Goal: Task Accomplishment & Management: Complete application form

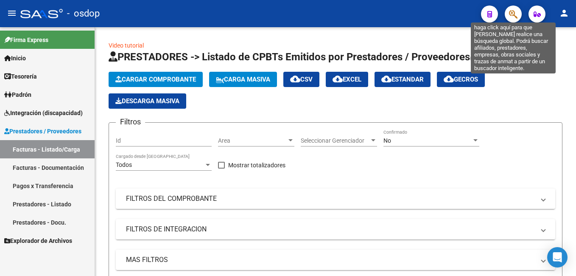
click at [512, 12] on icon "button" at bounding box center [513, 14] width 8 height 10
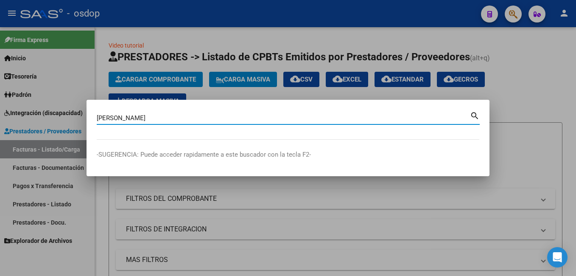
type input "[PERSON_NAME]"
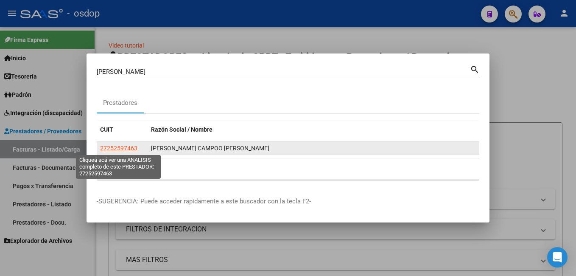
click at [128, 150] on span "27252597463" at bounding box center [118, 148] width 37 height 7
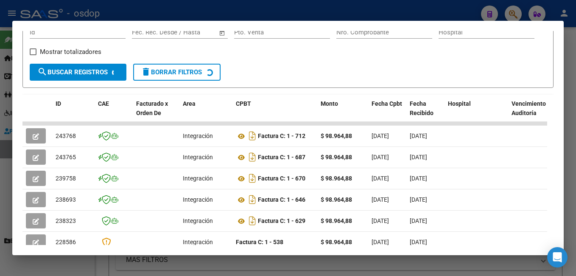
scroll to position [143, 0]
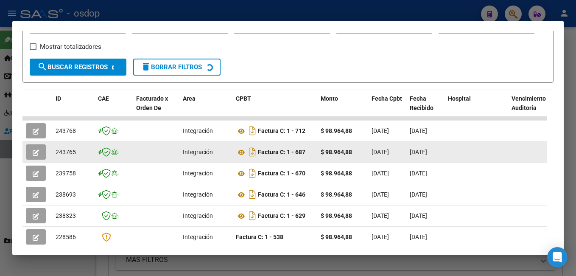
click at [41, 157] on button "button" at bounding box center [36, 151] width 20 height 15
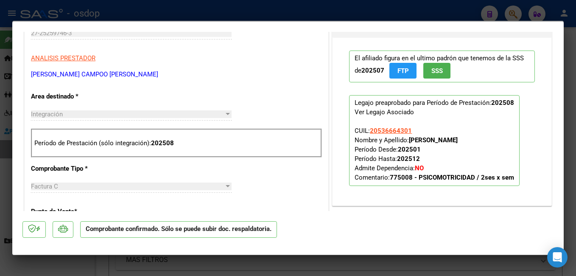
scroll to position [339, 0]
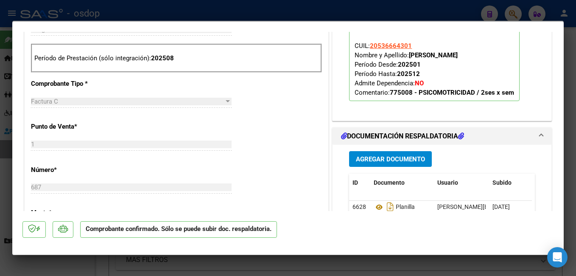
click at [379, 12] on div at bounding box center [288, 138] width 576 height 276
type input "$ 0,00"
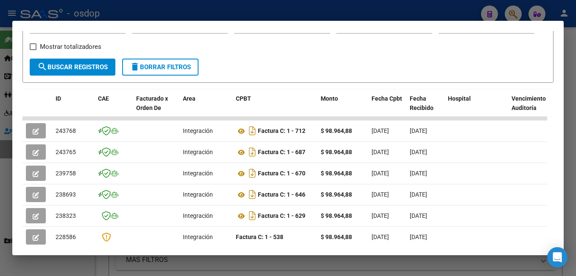
click at [528, 11] on div at bounding box center [288, 138] width 576 height 276
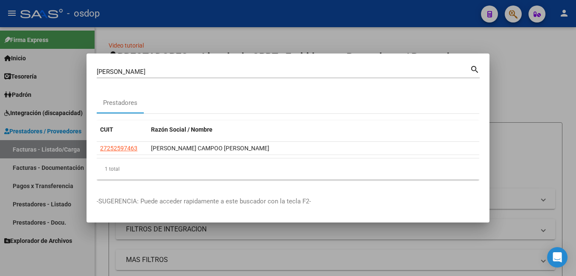
click at [309, 68] on input "[PERSON_NAME]" at bounding box center [283, 72] width 373 height 8
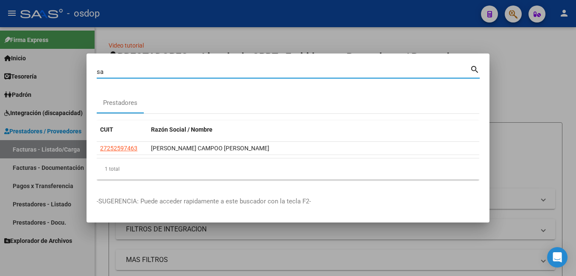
type input "s"
type input "z"
type input "[PERSON_NAME]"
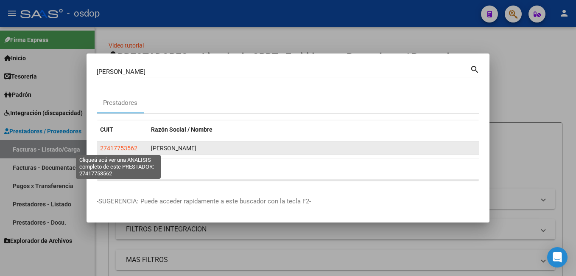
click at [109, 150] on span "27417753562" at bounding box center [118, 148] width 37 height 7
type textarea "27417753562"
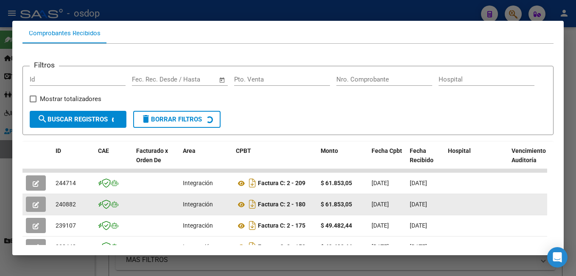
scroll to position [173, 0]
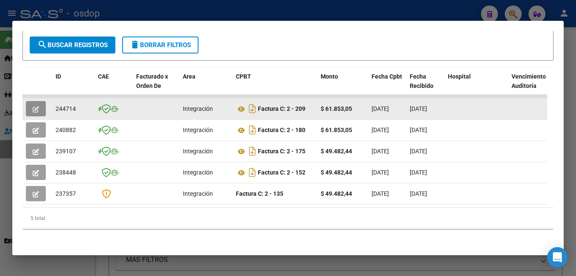
click at [40, 104] on button "button" at bounding box center [36, 108] width 20 height 15
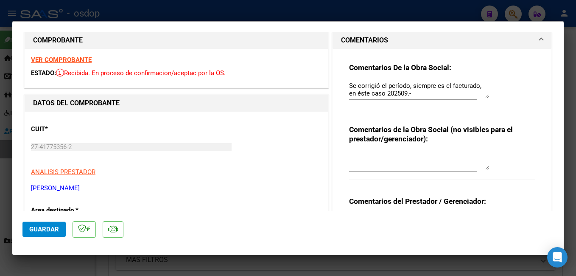
scroll to position [0, 0]
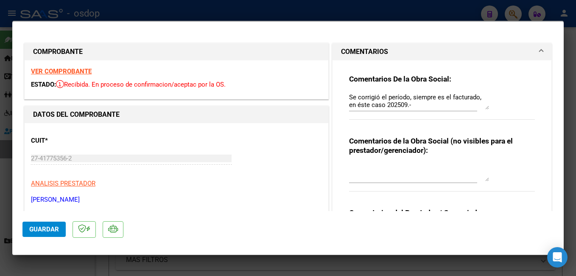
click at [305, 16] on div at bounding box center [288, 138] width 576 height 276
type input "$ 0,00"
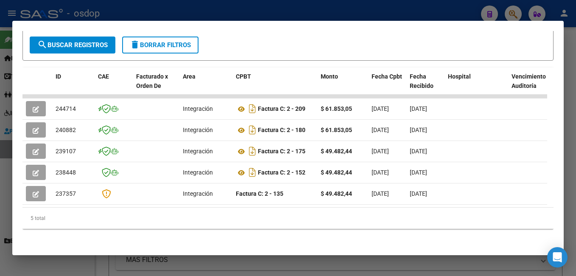
click at [97, 11] on div at bounding box center [288, 138] width 576 height 276
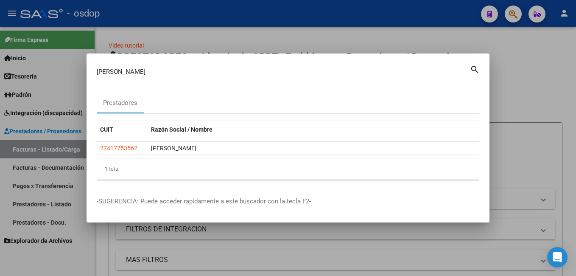
click at [151, 70] on input "[PERSON_NAME]" at bounding box center [283, 72] width 373 height 8
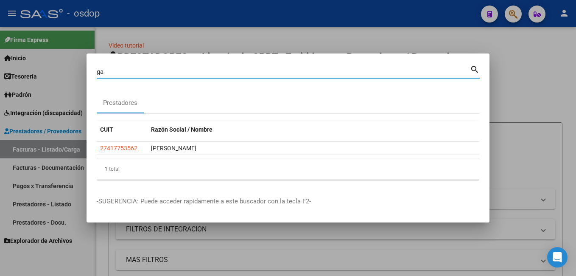
type input "g"
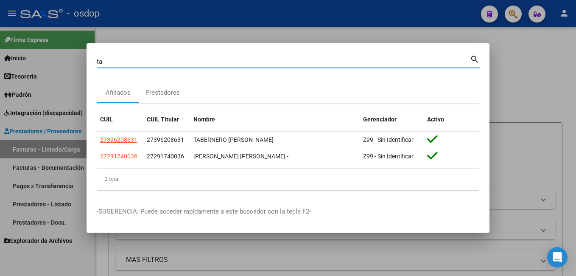
type input "t"
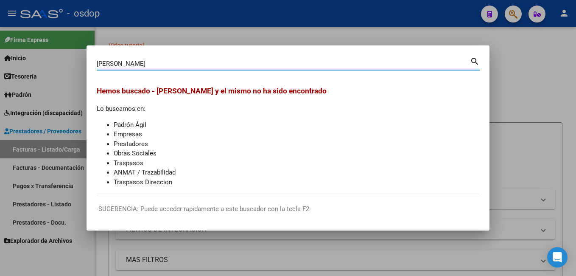
click at [227, 67] on input "[PERSON_NAME]" at bounding box center [283, 64] width 373 height 8
drag, startPoint x: 176, startPoint y: 61, endPoint x: 2, endPoint y: 67, distance: 173.9
click at [2, 67] on div "[PERSON_NAME] (apellido, dni, cuil, nro traspaso, cuit, obra social) search [PE…" at bounding box center [288, 138] width 576 height 276
type input "[PERSON_NAME]"
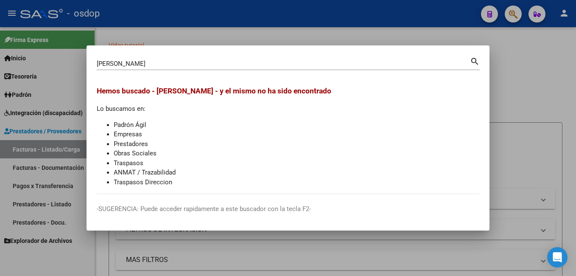
click at [562, 75] on div at bounding box center [288, 138] width 576 height 276
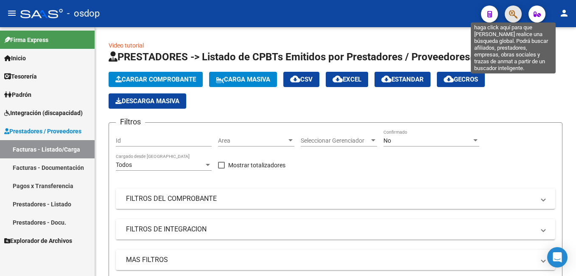
click at [510, 14] on icon "button" at bounding box center [513, 14] width 8 height 10
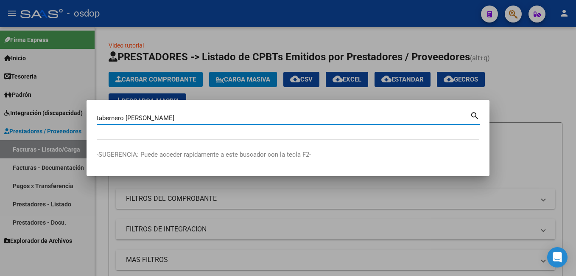
type input "tabernero [PERSON_NAME]"
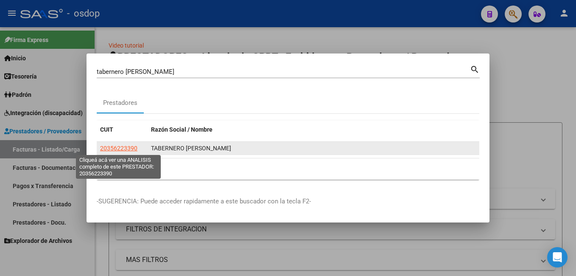
click at [115, 148] on span "20356223390" at bounding box center [118, 148] width 37 height 7
type textarea "20356223390"
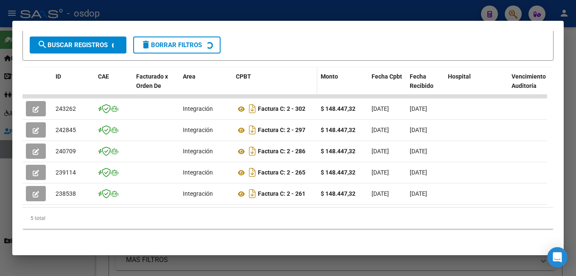
scroll to position [175, 0]
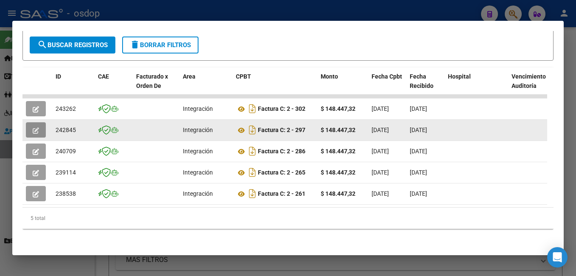
click at [30, 122] on button "button" at bounding box center [36, 129] width 20 height 15
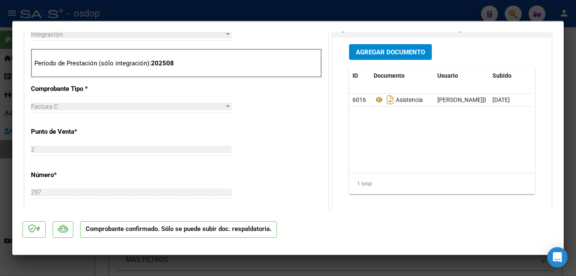
scroll to position [339, 0]
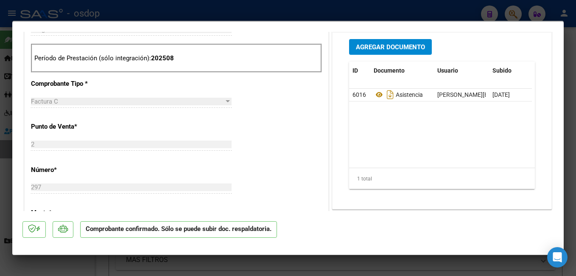
click at [189, 0] on div at bounding box center [288, 138] width 576 height 276
type input "$ 0,00"
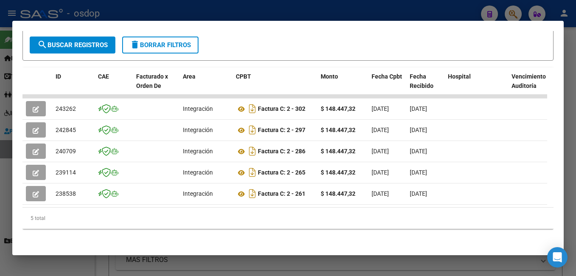
click at [213, 17] on div at bounding box center [288, 138] width 576 height 276
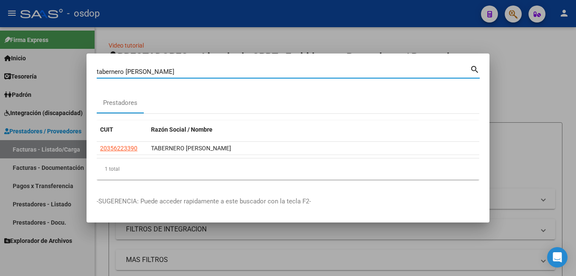
drag, startPoint x: 174, startPoint y: 74, endPoint x: 52, endPoint y: 82, distance: 121.9
click at [52, 82] on div "tabernero [PERSON_NAME] (apellido, dni, cuil, [PERSON_NAME], cuit, obra social)…" at bounding box center [288, 138] width 576 height 276
type input "[PERSON_NAME] pa"
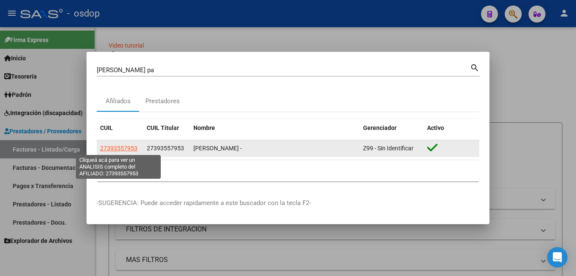
click at [117, 146] on span "27393557953" at bounding box center [118, 148] width 37 height 7
type textarea "27393557953"
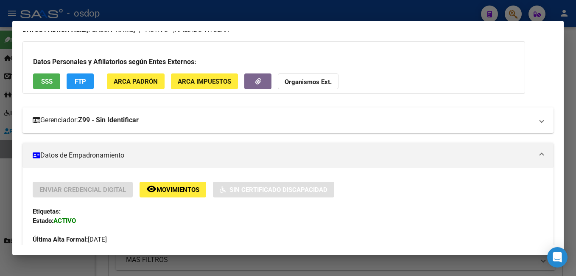
scroll to position [0, 0]
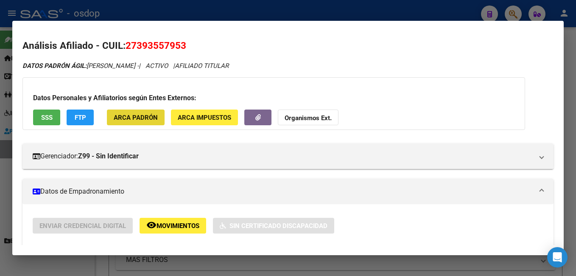
click at [136, 117] on span "ARCA Padrón" at bounding box center [136, 118] width 44 height 8
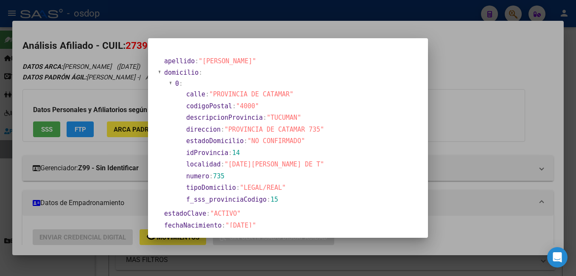
click at [95, 159] on div at bounding box center [288, 138] width 576 height 276
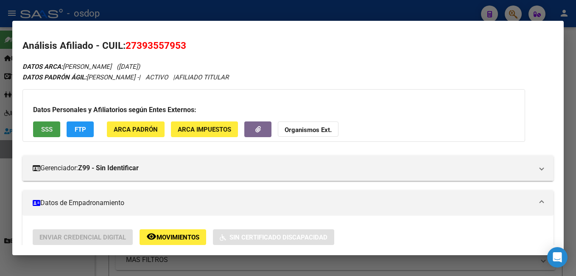
click at [51, 131] on span "SSS" at bounding box center [46, 129] width 11 height 8
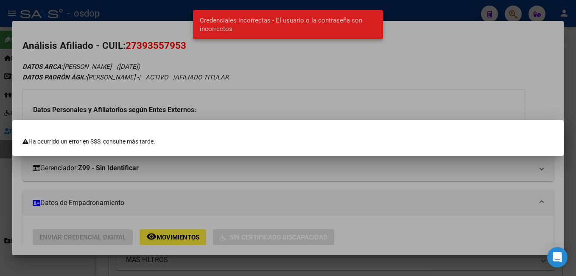
click at [148, 10] on div at bounding box center [288, 138] width 576 height 276
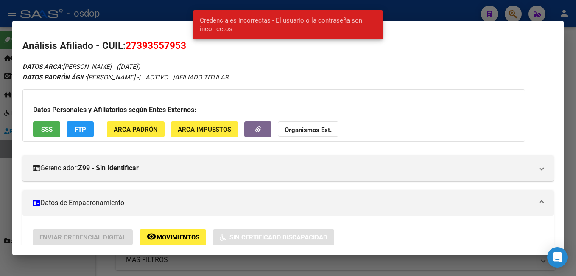
click at [148, 10] on div at bounding box center [288, 138] width 576 height 276
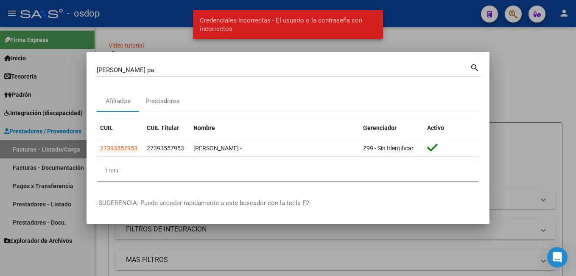
click at [148, 10] on div at bounding box center [288, 138] width 576 height 276
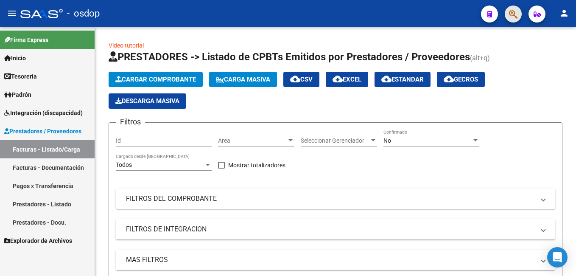
click at [506, 11] on button "button" at bounding box center [512, 14] width 17 height 17
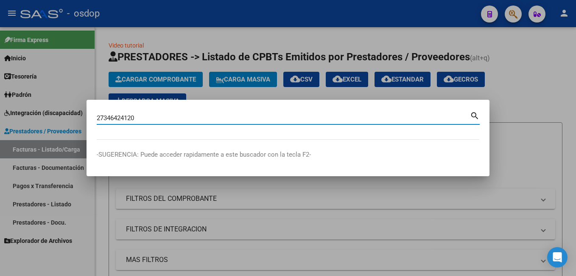
type input "27346424120"
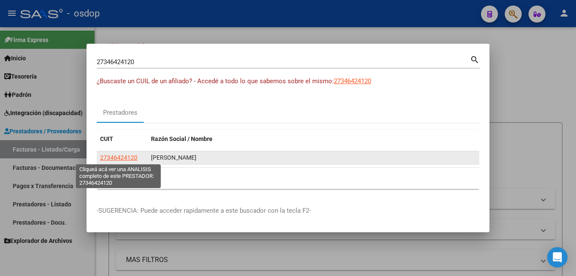
click at [128, 157] on span "27346424120" at bounding box center [118, 157] width 37 height 7
type textarea "27346424120"
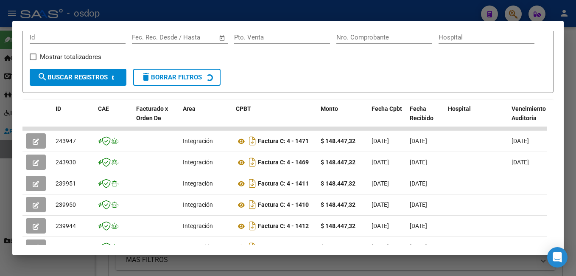
scroll to position [143, 0]
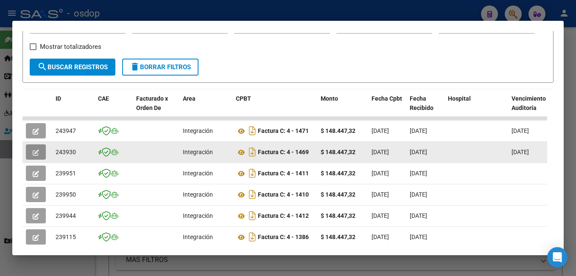
click at [36, 156] on icon "button" at bounding box center [36, 152] width 6 height 6
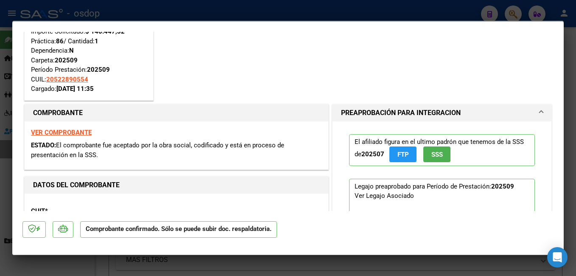
scroll to position [42, 0]
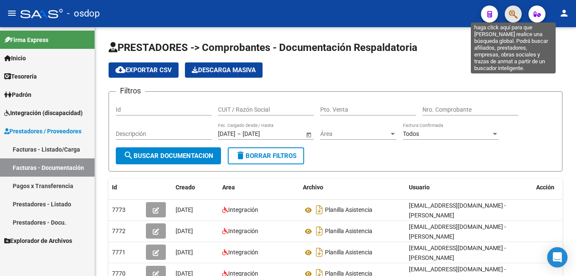
click at [509, 14] on icon "button" at bounding box center [513, 14] width 8 height 10
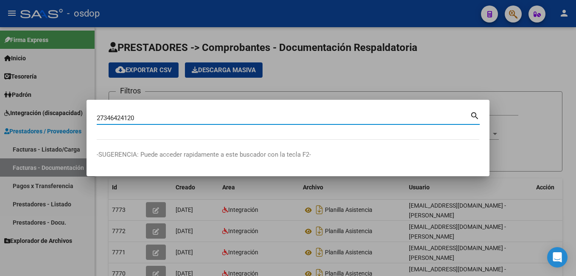
type input "27346424120"
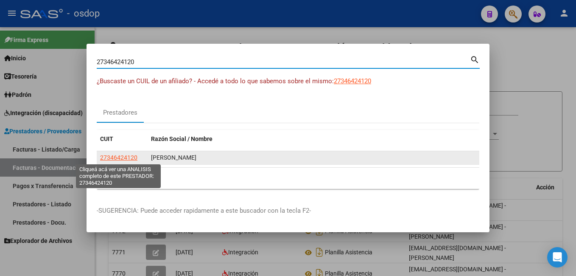
click at [123, 156] on span "27346424120" at bounding box center [118, 157] width 37 height 7
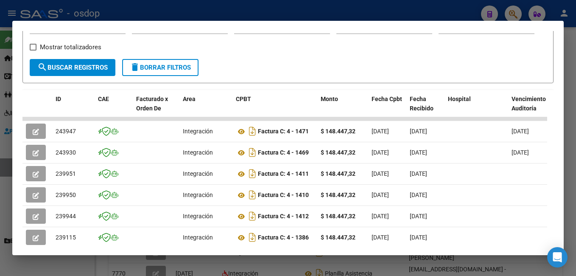
scroll to position [143, 0]
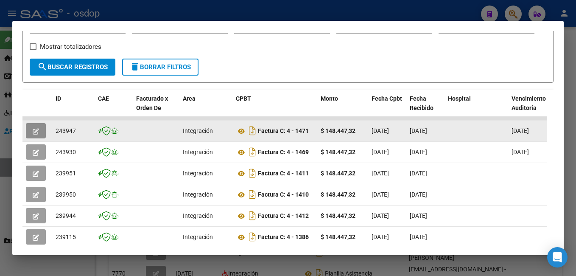
click at [35, 133] on icon "button" at bounding box center [36, 131] width 6 height 6
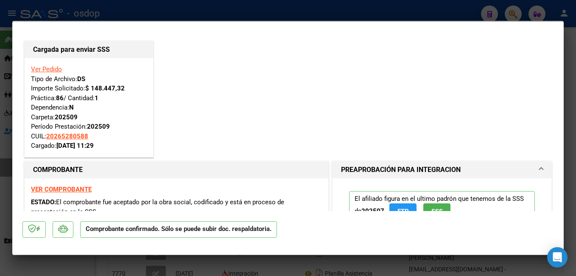
scroll to position [0, 0]
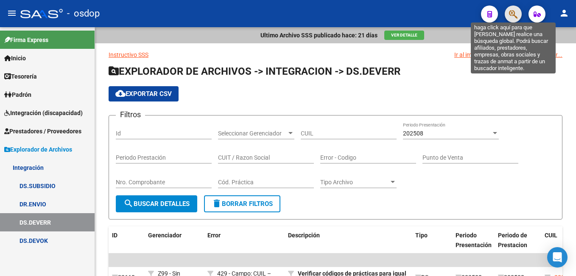
click at [511, 13] on icon "button" at bounding box center [513, 14] width 8 height 10
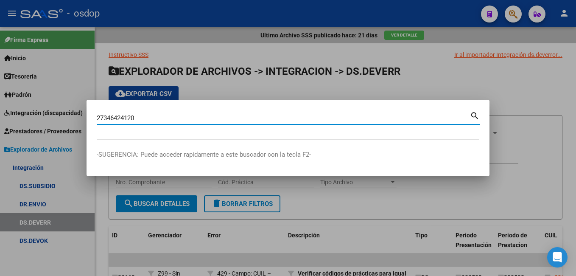
type input "27346424120"
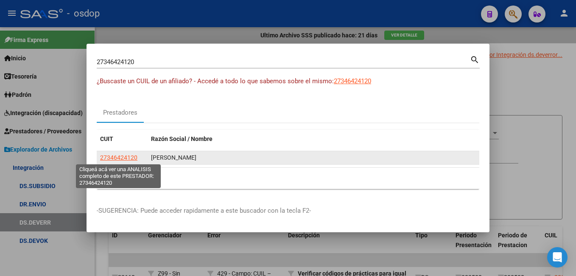
click at [110, 158] on span "27346424120" at bounding box center [118, 157] width 37 height 7
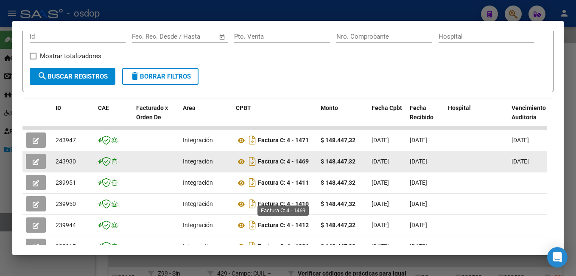
scroll to position [143, 0]
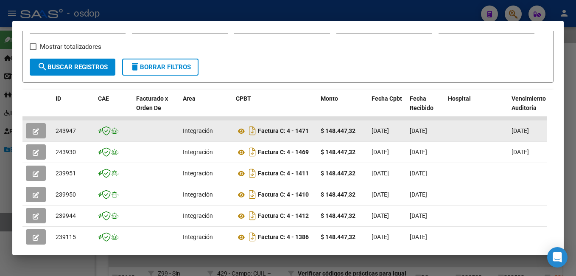
click at [37, 134] on icon "button" at bounding box center [36, 131] width 6 height 6
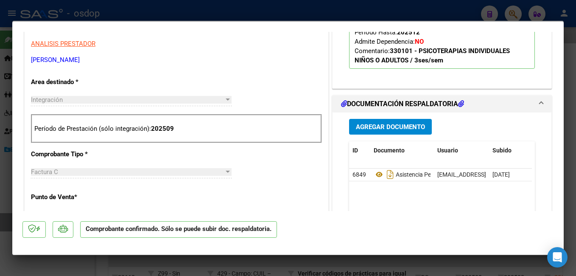
scroll to position [297, 0]
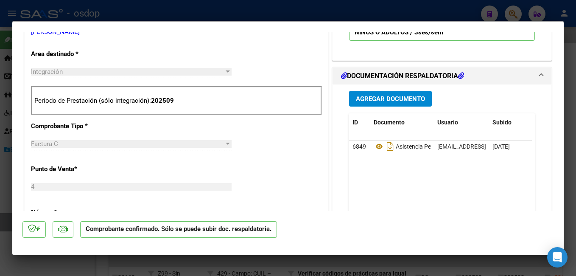
click at [177, 22] on mat-dialog-container "Cargada para enviar SSS Ver Pedido Tipo de Archivo: DS Importe Solicitado: $ 14…" at bounding box center [287, 138] width 551 height 233
click at [201, 13] on div at bounding box center [288, 138] width 576 height 276
type input "$ 0,00"
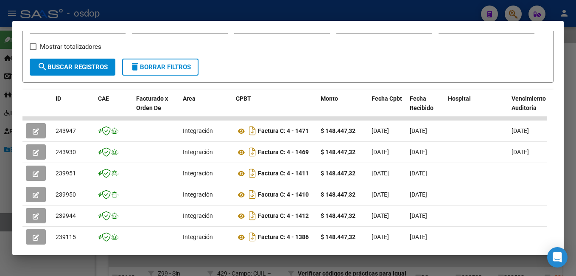
click at [444, 14] on div at bounding box center [288, 138] width 576 height 276
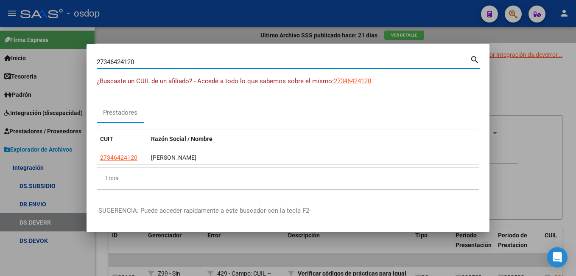
click at [363, 64] on input "27346424120" at bounding box center [283, 62] width 373 height 8
type input "2"
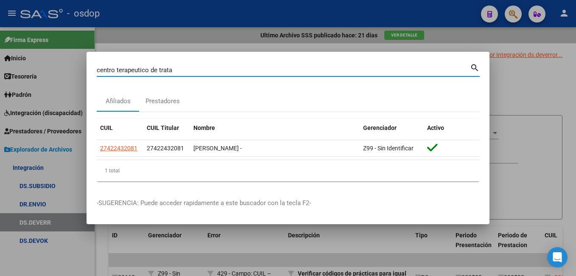
type input "centro terapeutico de trata"
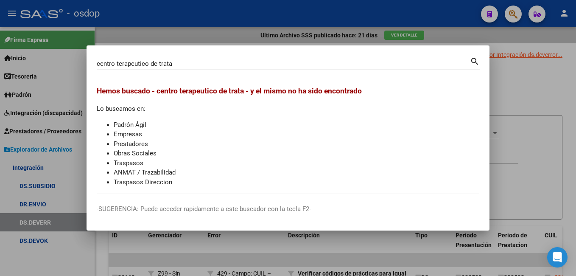
click at [518, 73] on div at bounding box center [288, 138] width 576 height 276
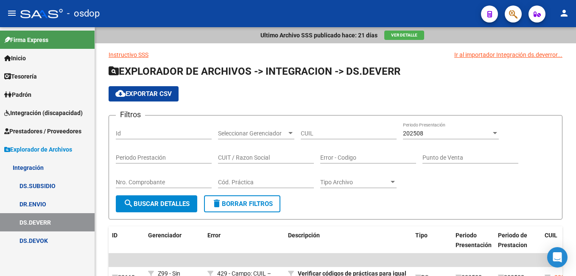
click at [504, 14] on div at bounding box center [510, 13] width 24 height 17
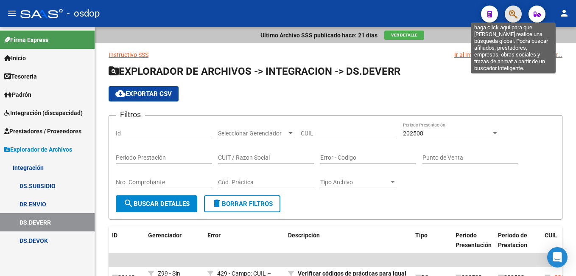
click at [512, 14] on icon "button" at bounding box center [513, 14] width 8 height 10
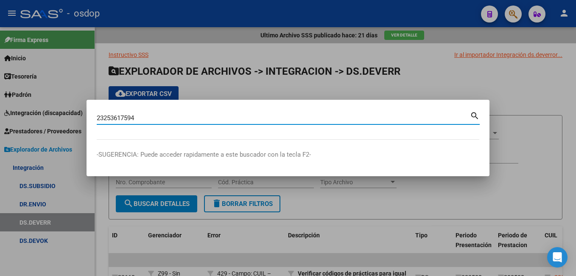
type input "23253617594"
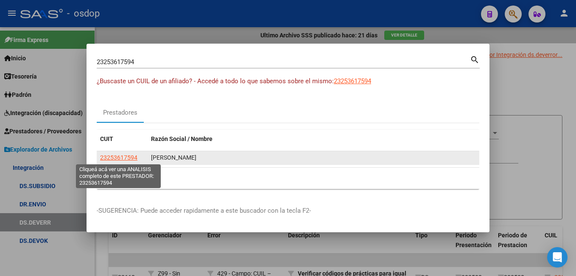
click at [121, 156] on span "23253617594" at bounding box center [118, 157] width 37 height 7
type textarea "23253617594"
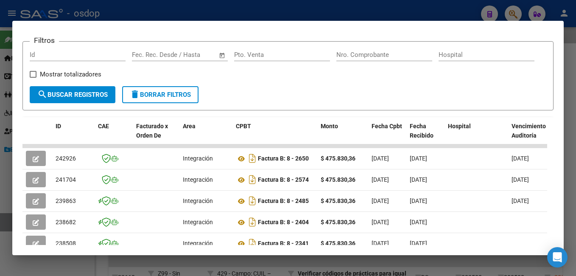
scroll to position [170, 0]
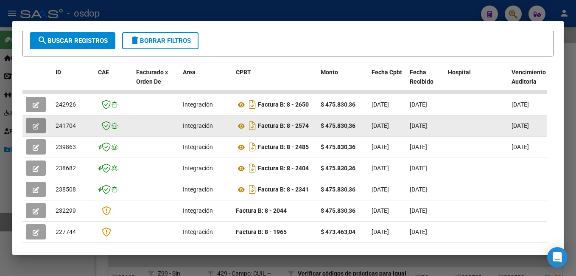
click at [36, 129] on icon "button" at bounding box center [36, 126] width 6 height 6
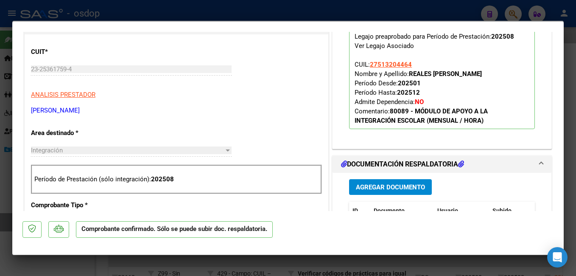
scroll to position [212, 0]
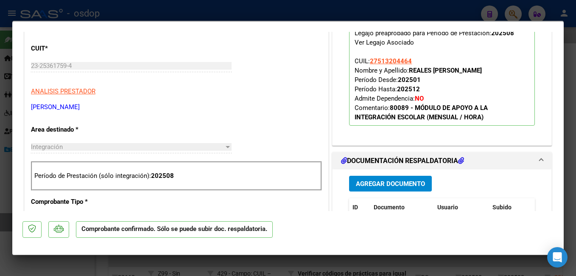
click at [115, 2] on div at bounding box center [288, 138] width 576 height 276
type input "$ 0,00"
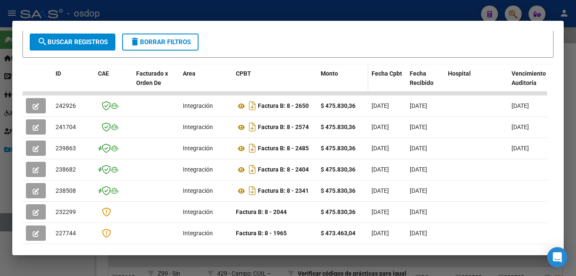
scroll to position [170, 0]
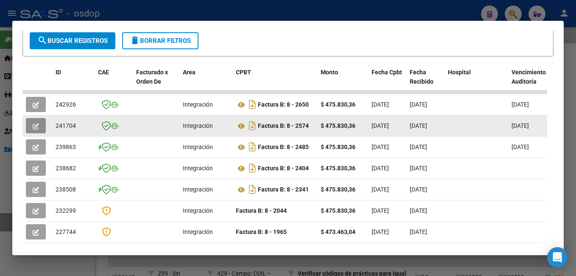
click at [33, 129] on icon "button" at bounding box center [36, 126] width 6 height 6
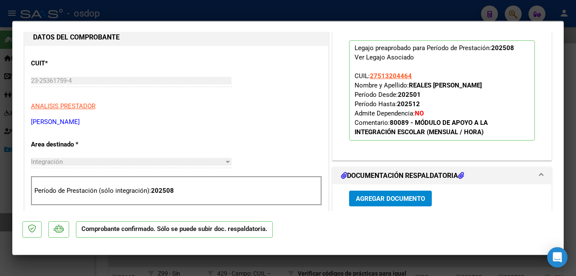
scroll to position [212, 0]
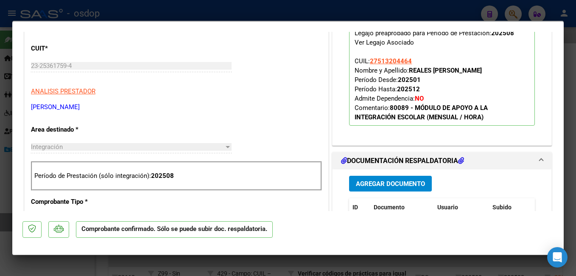
click at [167, 17] on div at bounding box center [288, 138] width 576 height 276
type input "$ 0,00"
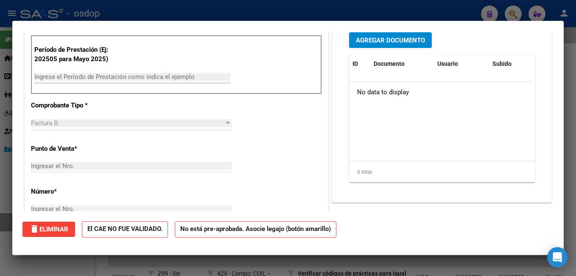
scroll to position [0, 0]
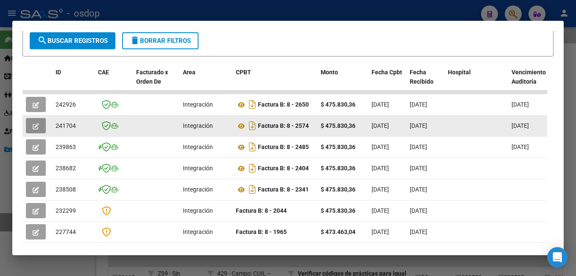
click at [32, 126] on button "button" at bounding box center [36, 125] width 20 height 15
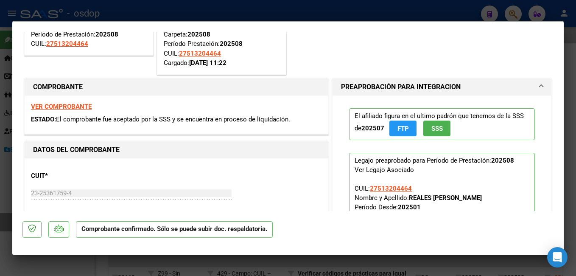
scroll to position [127, 0]
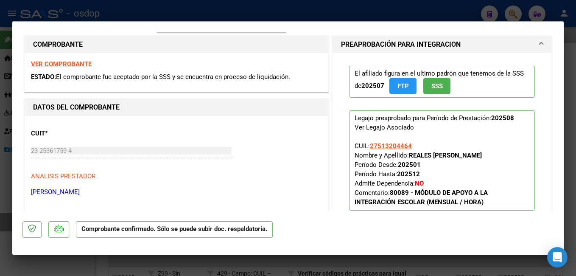
click at [346, 8] on div at bounding box center [288, 138] width 576 height 276
type input "$ 0,00"
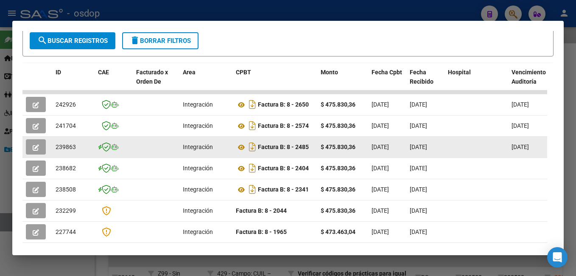
click at [32, 151] on button "button" at bounding box center [36, 146] width 20 height 15
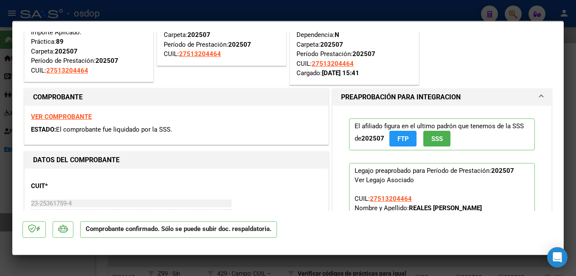
scroll to position [85, 0]
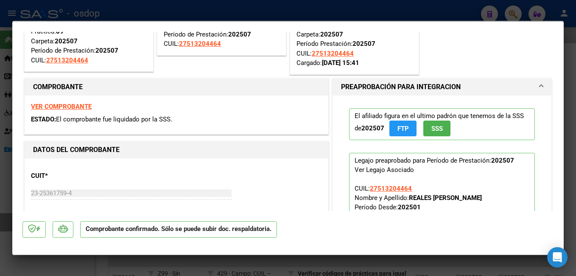
click at [300, 8] on div at bounding box center [288, 138] width 576 height 276
type input "$ 0,00"
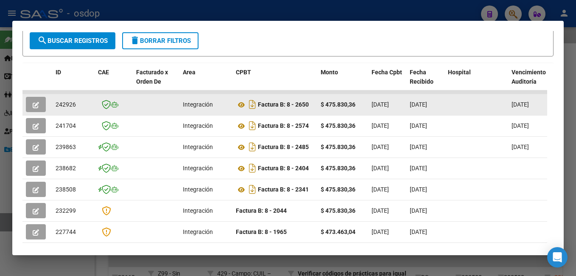
click at [36, 105] on icon "button" at bounding box center [36, 105] width 6 height 6
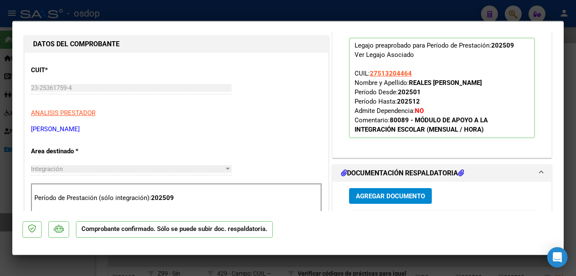
scroll to position [127, 0]
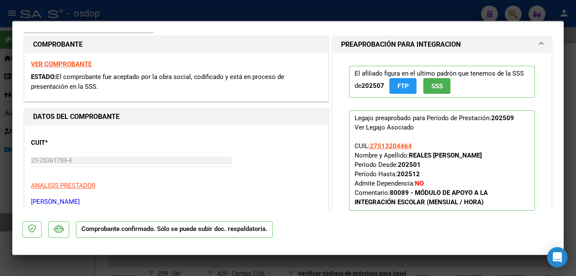
click at [285, 8] on div at bounding box center [288, 138] width 576 height 276
type input "$ 0,00"
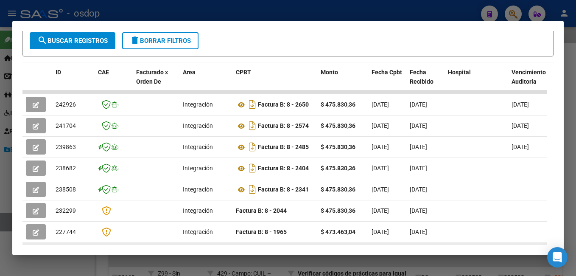
scroll to position [254, 0]
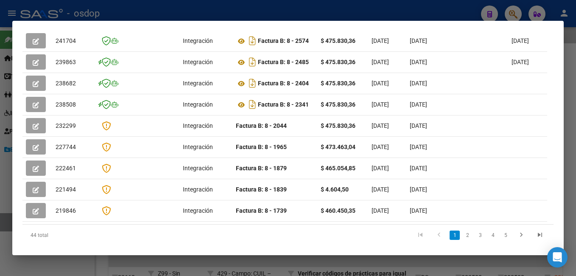
click at [146, 12] on div at bounding box center [288, 138] width 576 height 276
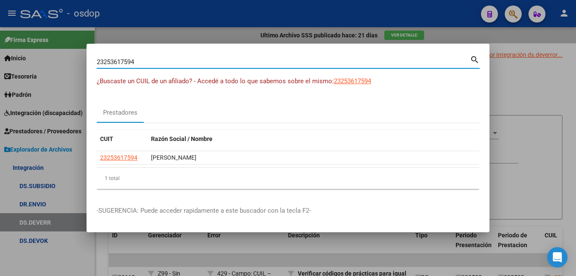
click at [148, 58] on input "23253617594" at bounding box center [283, 62] width 373 height 8
type input "2"
type input "[PERSON_NAME]"
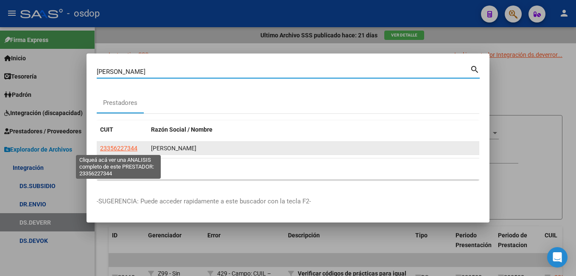
click at [130, 151] on span "23356227344" at bounding box center [118, 148] width 37 height 7
type textarea "23356227344"
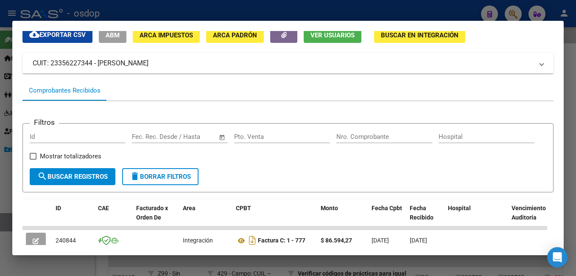
scroll to position [133, 0]
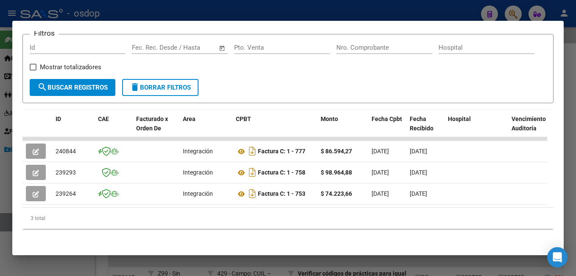
click at [163, 11] on div at bounding box center [288, 138] width 576 height 276
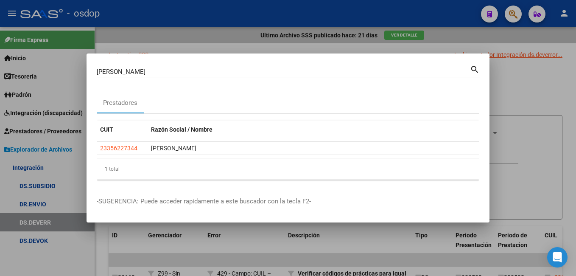
click at [176, 40] on div at bounding box center [288, 138] width 576 height 276
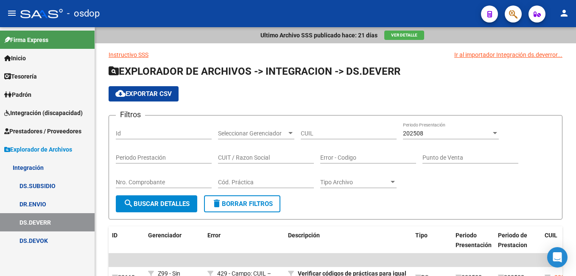
click at [186, 15] on div "- osdop" at bounding box center [247, 13] width 454 height 19
click at [188, 37] on div "Ultimo Archivo SSS publicado hace: 21 días Ver Detalle" at bounding box center [335, 35] width 481 height 16
click at [428, 39] on div "Ultimo Archivo SSS publicado hace: 21 días Ver Detalle" at bounding box center [335, 35] width 481 height 16
click at [446, 30] on div "Ultimo Archivo SSS publicado hace: 21 días Ver Detalle" at bounding box center [335, 35] width 481 height 16
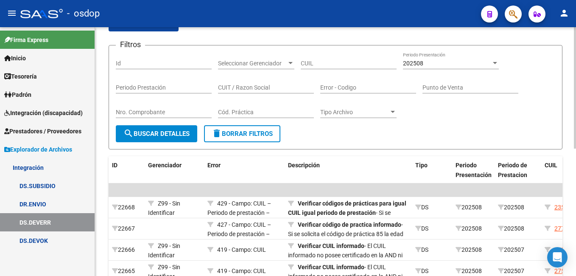
scroll to position [0, 0]
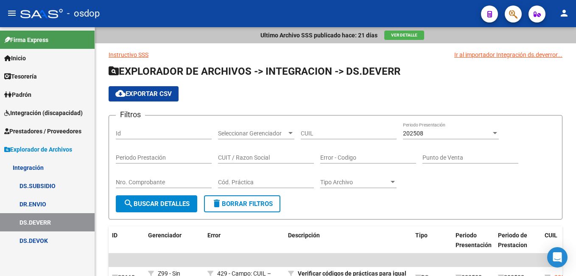
click at [58, 113] on span "Integración (discapacidad)" at bounding box center [43, 112] width 78 height 9
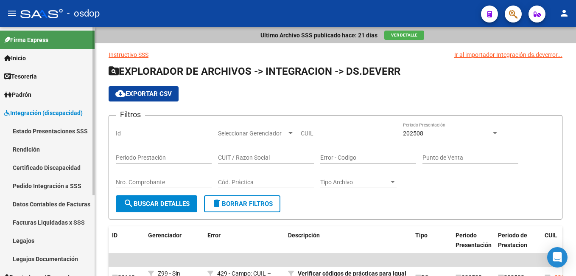
scroll to position [42, 0]
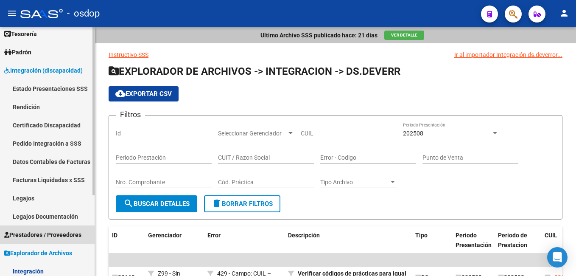
click at [61, 232] on span "Prestadores / Proveedores" at bounding box center [42, 234] width 77 height 9
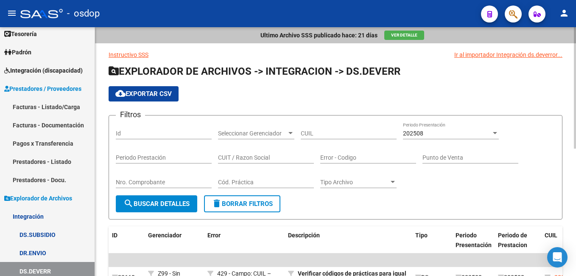
click at [500, 40] on div "Ultimo Archivo SSS publicado hace: 21 días Ver Detalle" at bounding box center [335, 35] width 481 height 16
click at [343, 196] on form "Filtros Id Seleccionar Gerenciador Seleccionar Gerenciador CUIL 202508 Periodo …" at bounding box center [336, 167] width 454 height 104
click at [30, 125] on link "Facturas - Documentación" at bounding box center [47, 125] width 95 height 18
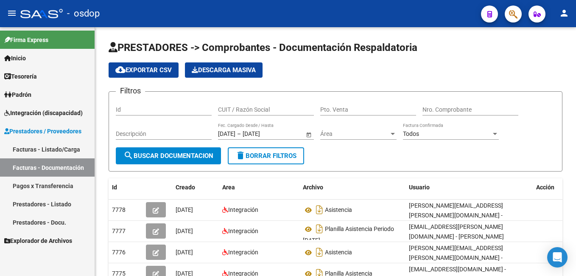
click at [52, 116] on span "Integración (discapacidad)" at bounding box center [43, 112] width 78 height 9
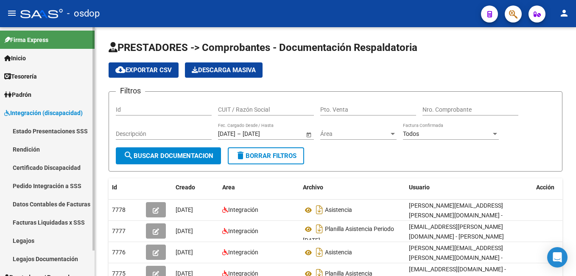
click at [49, 134] on link "Estado Presentaciones SSS" at bounding box center [47, 131] width 95 height 18
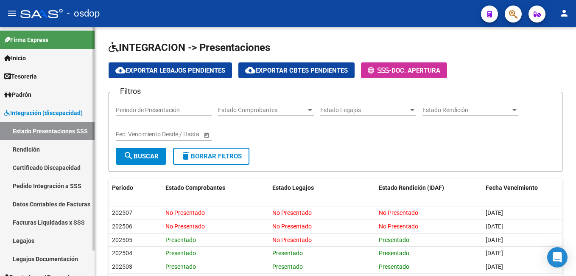
click at [44, 147] on link "Rendición" at bounding box center [47, 149] width 95 height 18
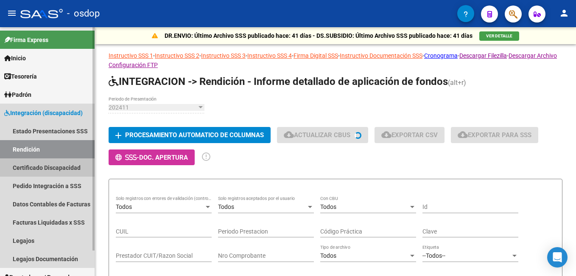
click at [47, 174] on link "Certificado Discapacidad" at bounding box center [47, 167] width 95 height 18
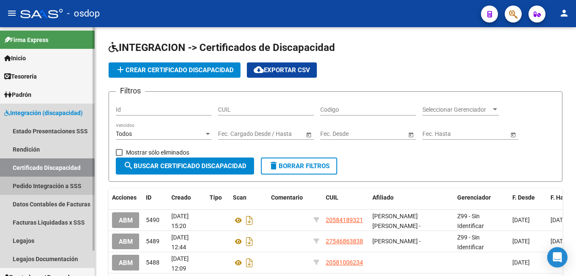
click at [51, 189] on link "Pedido Integración a SSS" at bounding box center [47, 185] width 95 height 18
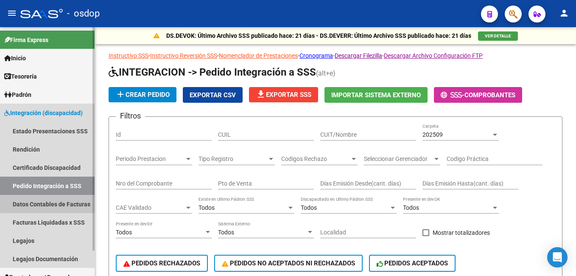
click at [54, 202] on link "Datos Contables de Facturas" at bounding box center [47, 204] width 95 height 18
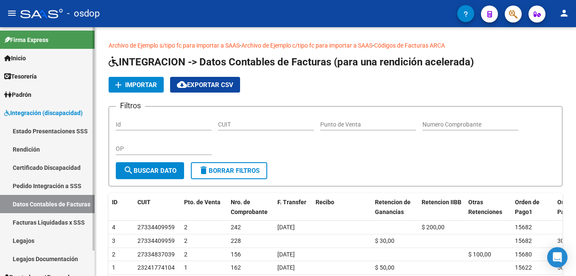
click at [57, 223] on link "Facturas Liquidadas x SSS" at bounding box center [47, 222] width 95 height 18
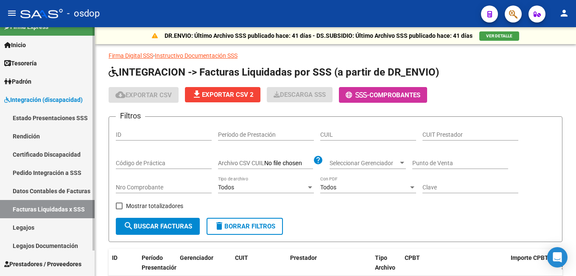
scroll to position [28, 0]
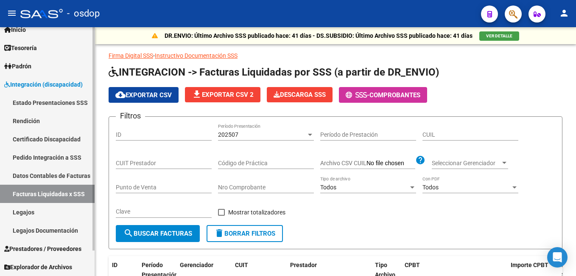
click at [63, 216] on link "Legajos" at bounding box center [47, 212] width 95 height 18
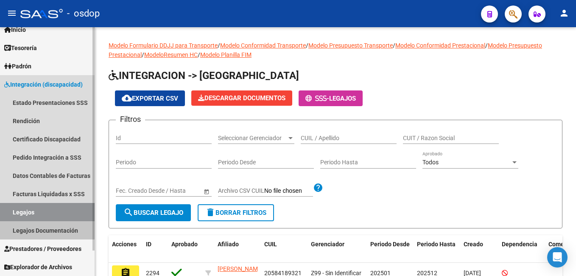
click at [63, 229] on link "Legajos Documentación" at bounding box center [47, 230] width 95 height 18
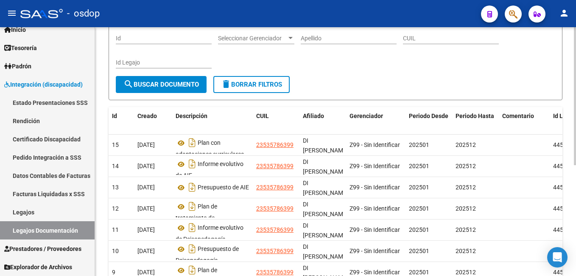
scroll to position [85, 0]
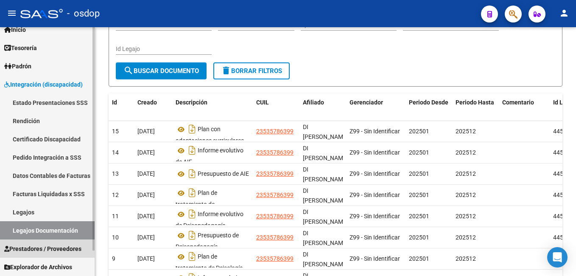
click at [65, 243] on link "Prestadores / Proveedores" at bounding box center [47, 248] width 95 height 18
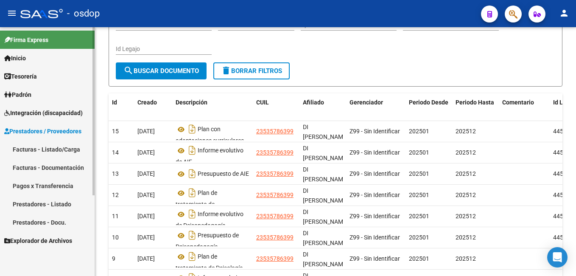
scroll to position [0, 0]
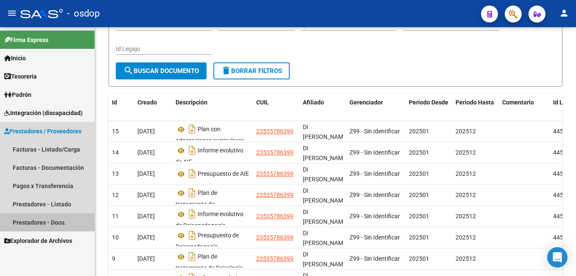
click at [70, 224] on link "Prestadores - Docu." at bounding box center [47, 222] width 95 height 18
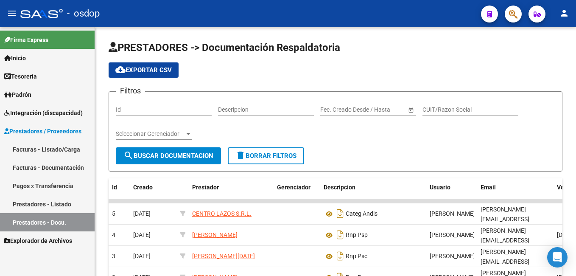
click at [518, 17] on button "button" at bounding box center [512, 14] width 17 height 17
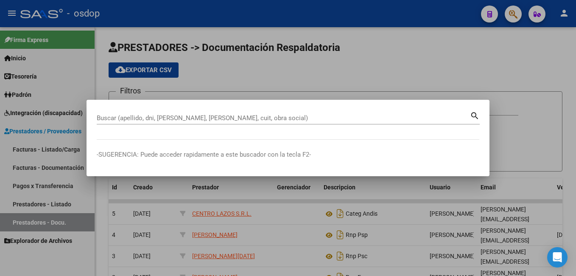
click at [285, 101] on mat-dialog-container "Buscar (apellido, dni, [PERSON_NAME], nro traspaso, cuit, obra social) search -…" at bounding box center [287, 138] width 403 height 76
click at [517, 67] on div at bounding box center [288, 138] width 576 height 276
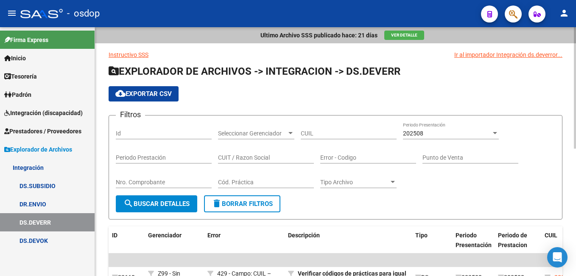
click at [498, 41] on div "Ultimo Archivo SSS publicado hace: 21 días Ver Detalle" at bounding box center [335, 35] width 481 height 16
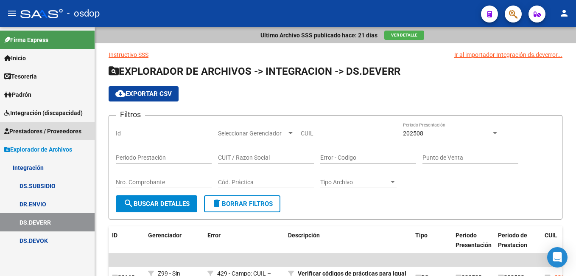
click at [48, 130] on span "Prestadores / Proveedores" at bounding box center [42, 130] width 77 height 9
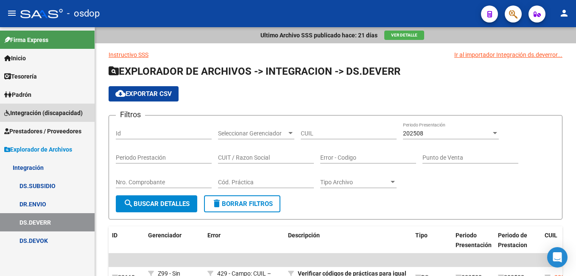
click at [52, 111] on span "Integración (discapacidad)" at bounding box center [43, 112] width 78 height 9
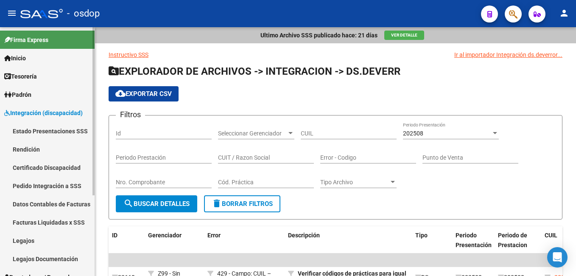
click at [52, 111] on span "Integración (discapacidad)" at bounding box center [43, 112] width 78 height 9
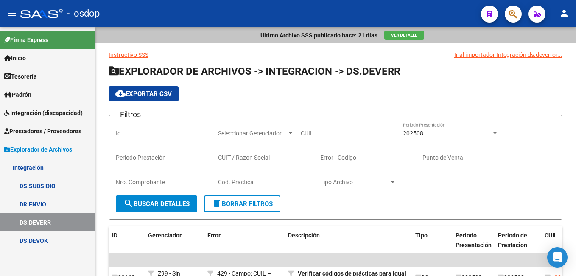
click at [52, 111] on span "Integración (discapacidad)" at bounding box center [43, 112] width 78 height 9
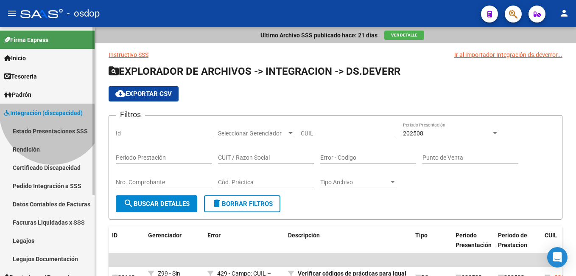
click at [52, 111] on span "Integración (discapacidad)" at bounding box center [43, 112] width 78 height 9
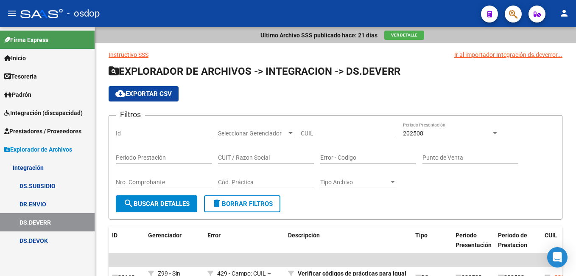
click at [52, 111] on span "Integración (discapacidad)" at bounding box center [43, 112] width 78 height 9
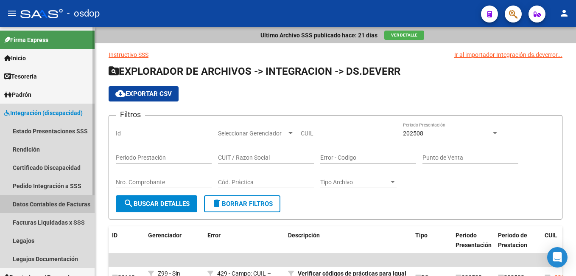
click at [50, 201] on link "Datos Contables de Facturas" at bounding box center [47, 204] width 95 height 18
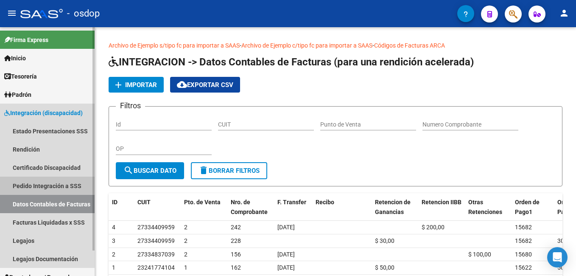
click at [56, 187] on link "Pedido Integración a SSS" at bounding box center [47, 185] width 95 height 18
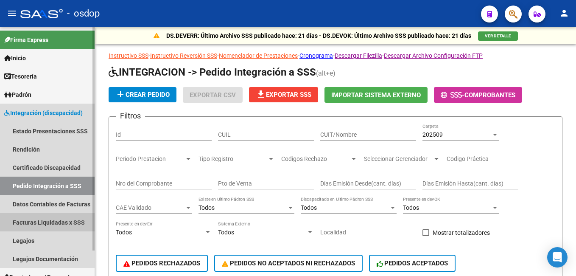
click at [62, 219] on link "Facturas Liquidadas x SSS" at bounding box center [47, 222] width 95 height 18
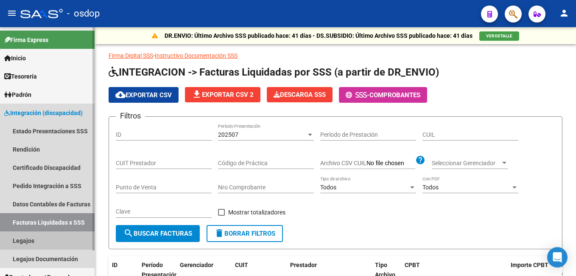
click at [38, 238] on link "Legajos" at bounding box center [47, 240] width 95 height 18
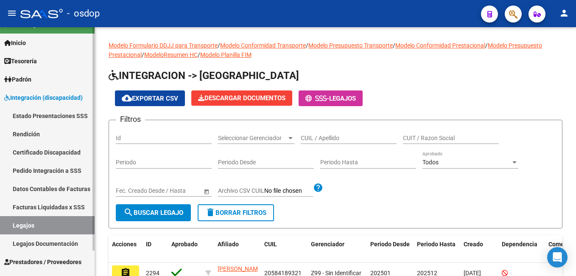
scroll to position [28, 0]
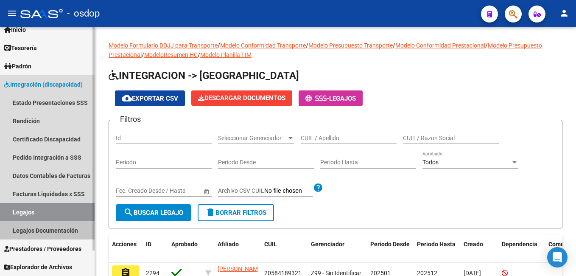
click at [59, 228] on link "Legajos Documentación" at bounding box center [47, 230] width 95 height 18
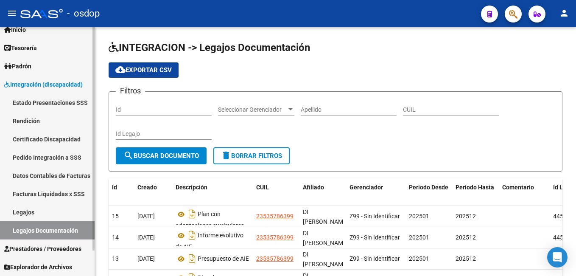
click at [59, 251] on span "Prestadores / Proveedores" at bounding box center [42, 248] width 77 height 9
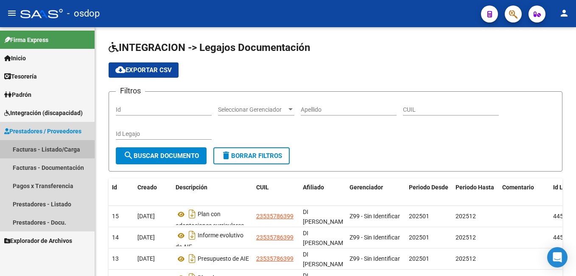
click at [73, 148] on link "Facturas - Listado/Carga" at bounding box center [47, 149] width 95 height 18
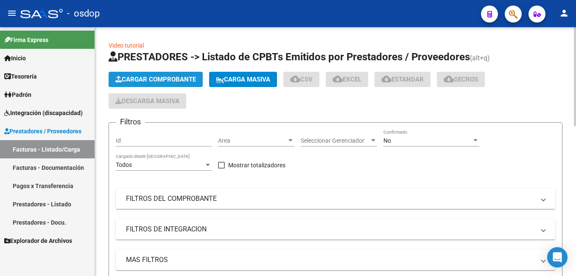
click at [150, 75] on button "Cargar Comprobante" at bounding box center [156, 79] width 94 height 15
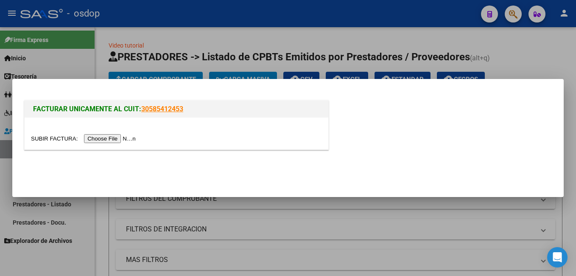
click at [110, 137] on input "file" at bounding box center [84, 138] width 107 height 9
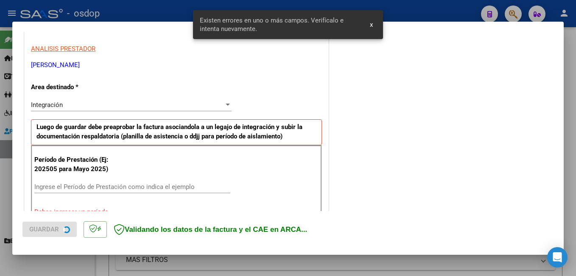
scroll to position [206, 0]
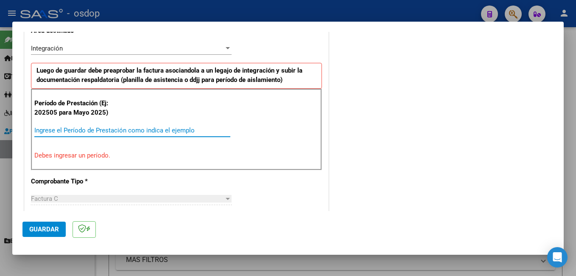
click at [139, 126] on input "Ingrese el Período de Prestación como indica el ejemplo" at bounding box center [132, 130] width 196 height 8
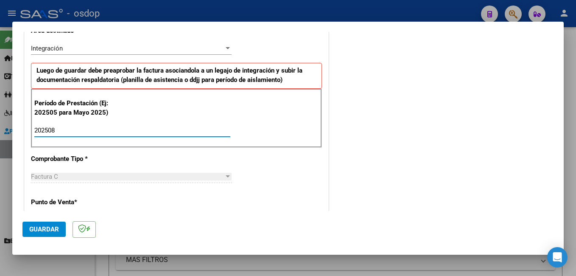
type input "202508"
click at [47, 230] on span "Guardar" at bounding box center [44, 229] width 30 height 8
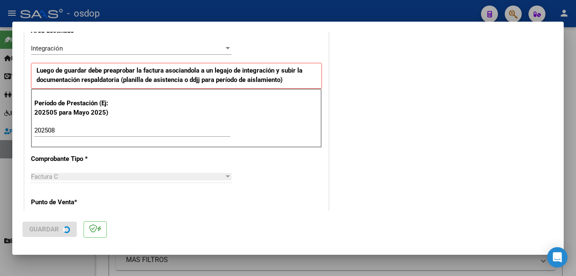
scroll to position [0, 0]
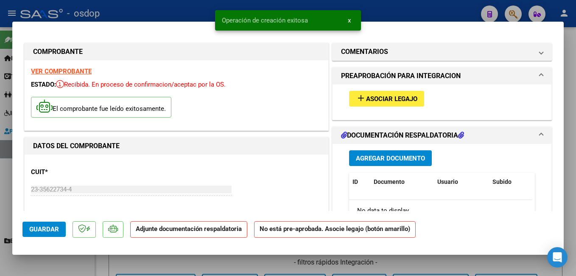
click at [399, 104] on button "add Asociar Legajo" at bounding box center [386, 99] width 75 height 16
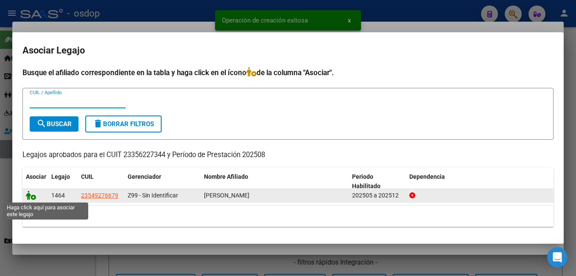
click at [31, 193] on icon at bounding box center [31, 194] width 10 height 9
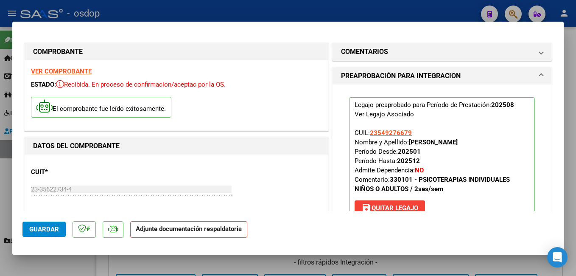
scroll to position [85, 0]
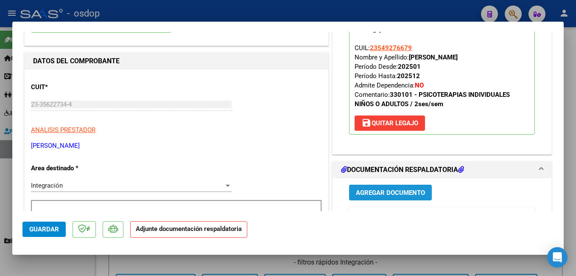
click at [358, 191] on span "Agregar Documento" at bounding box center [390, 193] width 69 height 8
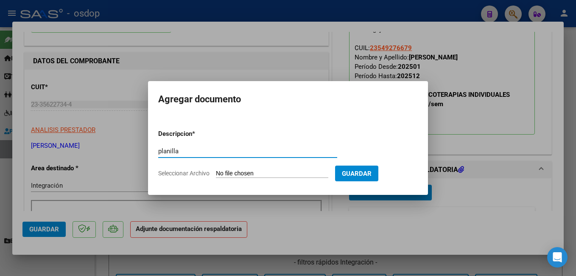
type input "planilla"
click at [290, 173] on input "Seleccionar Archivo" at bounding box center [272, 174] width 112 height 8
type input "C:\fakepath\Planilla Psicología [PERSON_NAME].pdf"
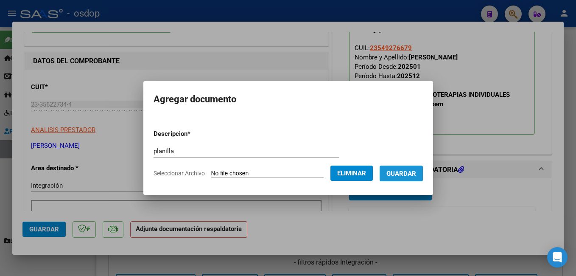
click at [423, 180] on button "Guardar" at bounding box center [400, 173] width 43 height 16
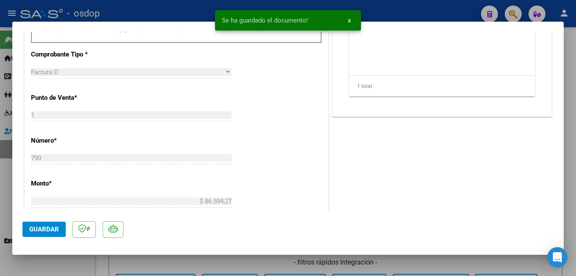
scroll to position [339, 0]
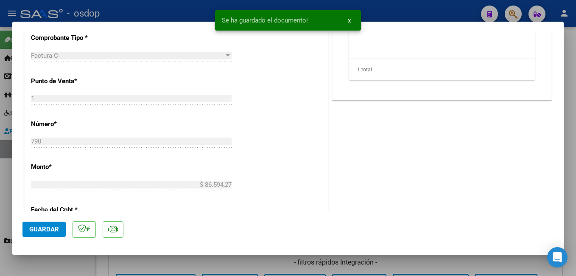
click at [35, 226] on span "Guardar" at bounding box center [44, 229] width 30 height 8
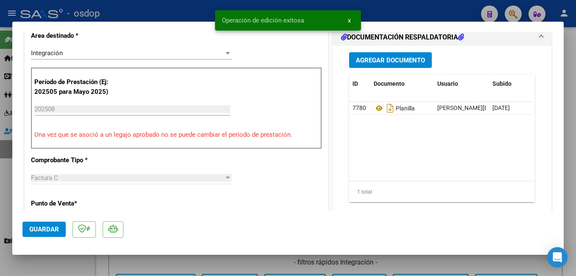
scroll to position [212, 0]
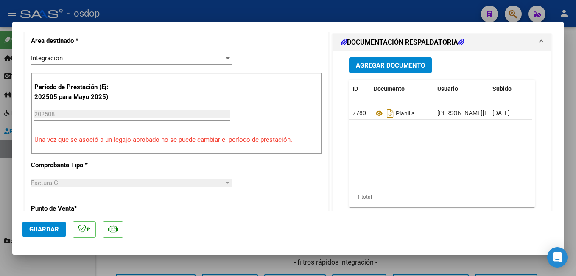
click at [302, 10] on div at bounding box center [288, 138] width 576 height 276
type input "$ 0,00"
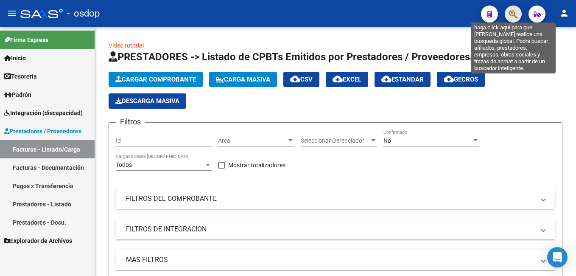
click at [512, 14] on icon "button" at bounding box center [513, 14] width 8 height 10
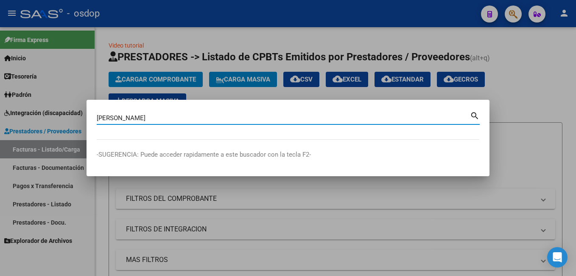
type input "[PERSON_NAME]"
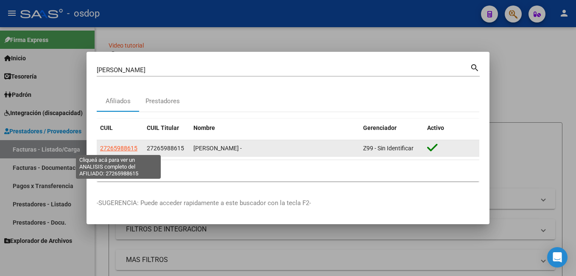
click at [116, 149] on span "27265988615" at bounding box center [118, 148] width 37 height 7
type textarea "27265988615"
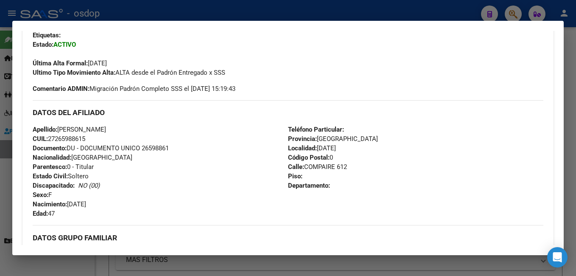
click at [222, 6] on div at bounding box center [288, 138] width 576 height 276
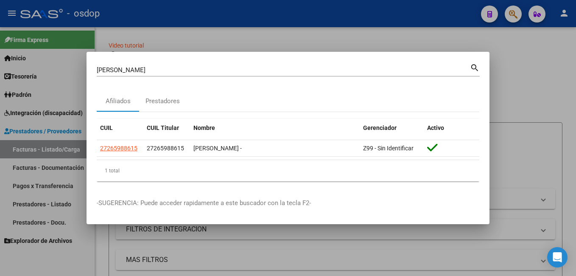
click at [202, 37] on div at bounding box center [288, 138] width 576 height 276
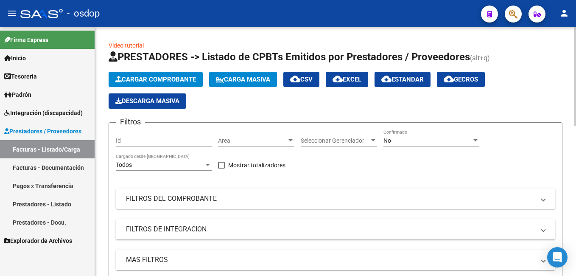
click at [164, 81] on span "Cargar Comprobante" at bounding box center [155, 79] width 81 height 8
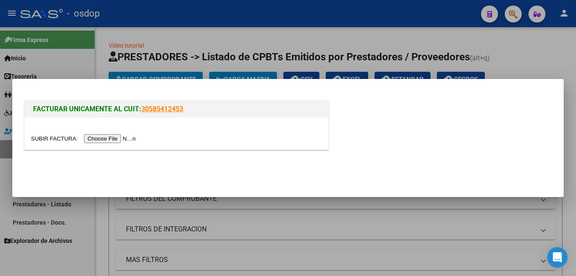
click at [115, 138] on input "file" at bounding box center [84, 138] width 107 height 9
click at [110, 134] on input "file" at bounding box center [84, 138] width 107 height 9
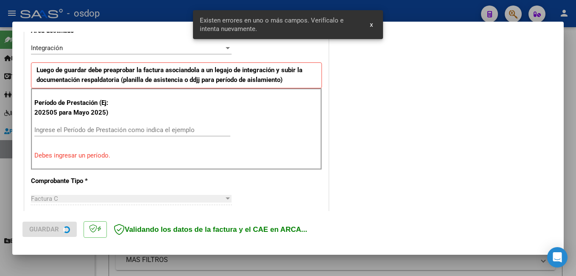
scroll to position [206, 0]
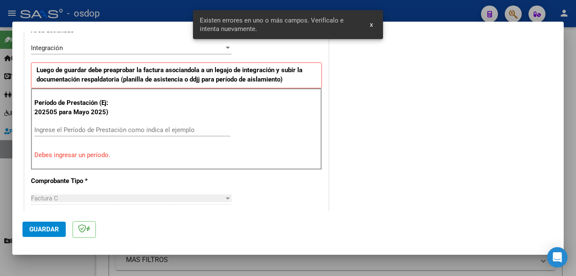
click at [98, 124] on div "Ingrese el Período de Prestación como indica el ejemplo" at bounding box center [132, 129] width 196 height 13
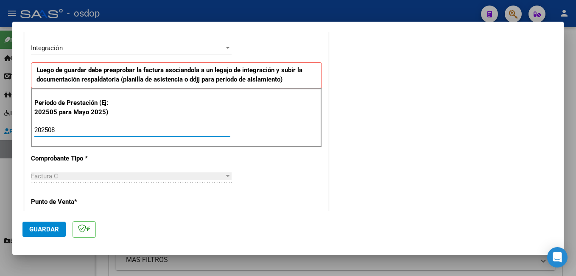
type input "202508"
click at [50, 224] on button "Guardar" at bounding box center [43, 228] width 43 height 15
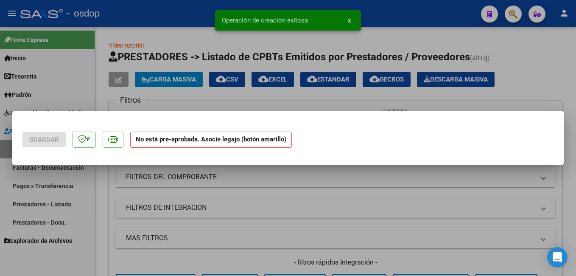
scroll to position [0, 0]
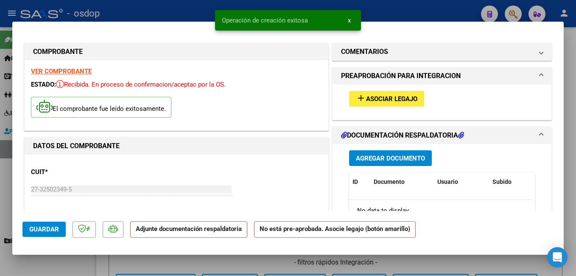
click at [356, 97] on mat-icon "add" at bounding box center [361, 98] width 10 height 10
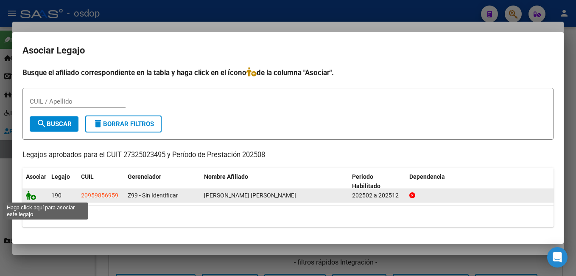
click at [29, 195] on icon at bounding box center [31, 194] width 10 height 9
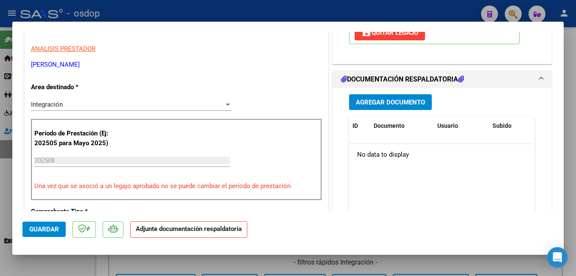
scroll to position [170, 0]
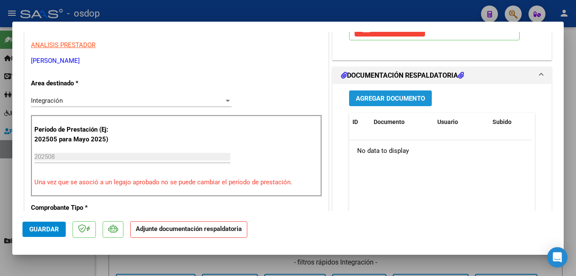
click at [381, 103] on button "Agregar Documento" at bounding box center [390, 98] width 83 height 16
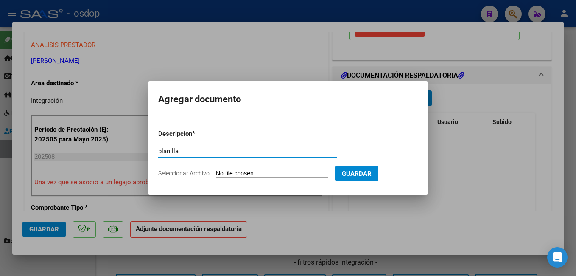
type input "planilla"
click at [249, 173] on input "Seleccionar Archivo" at bounding box center [272, 174] width 112 height 8
type input "C:\fakepath\asistencia .pdf"
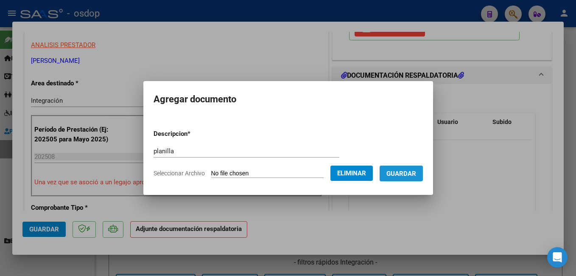
click at [415, 174] on span "Guardar" at bounding box center [401, 174] width 30 height 8
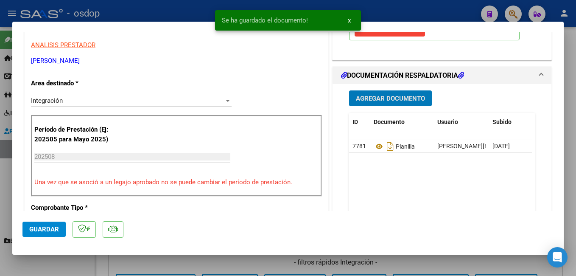
click at [50, 225] on span "Guardar" at bounding box center [44, 229] width 30 height 8
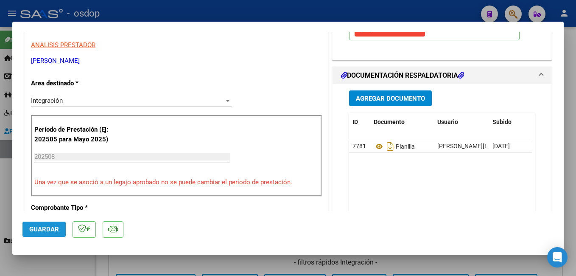
click at [50, 225] on span "Guardar" at bounding box center [44, 229] width 30 height 8
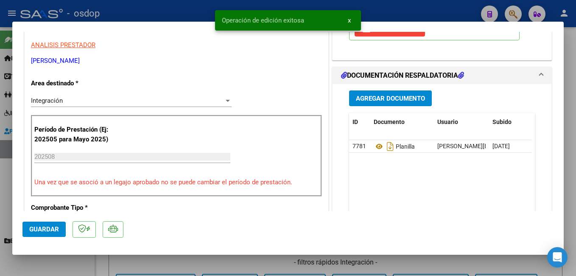
click at [185, 11] on div at bounding box center [288, 138] width 576 height 276
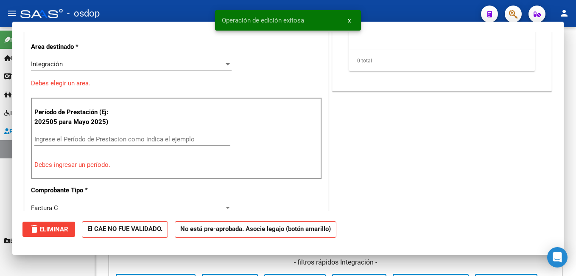
scroll to position [0, 0]
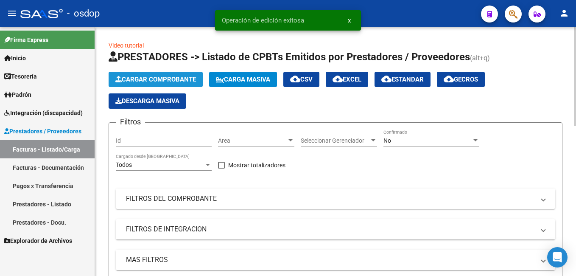
click at [160, 78] on span "Cargar Comprobante" at bounding box center [155, 79] width 81 height 8
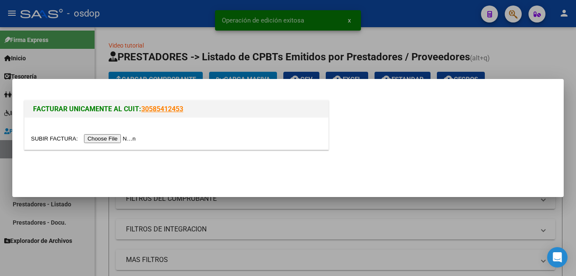
click at [117, 136] on input "file" at bounding box center [84, 138] width 107 height 9
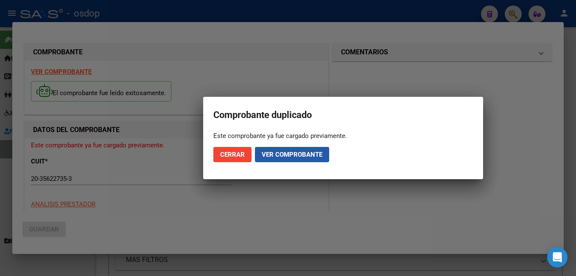
click at [267, 155] on span "Ver comprobante" at bounding box center [292, 154] width 61 height 8
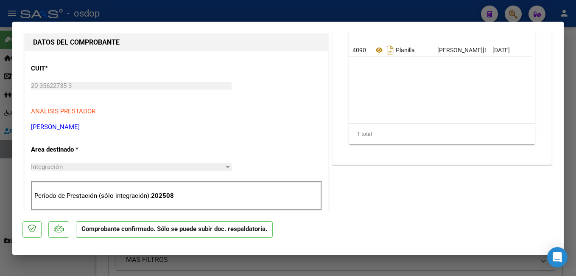
scroll to position [382, 0]
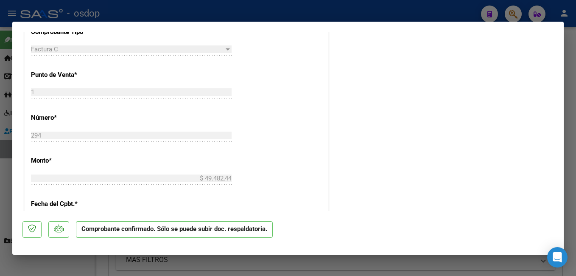
click at [224, 11] on div at bounding box center [288, 138] width 576 height 276
type input "$ 0,00"
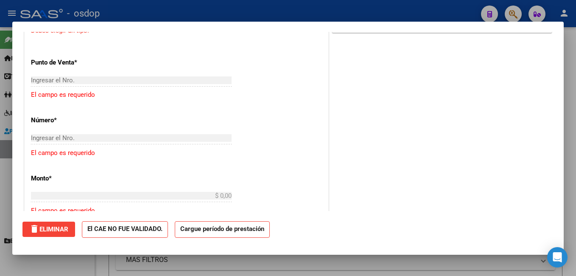
scroll to position [277, 0]
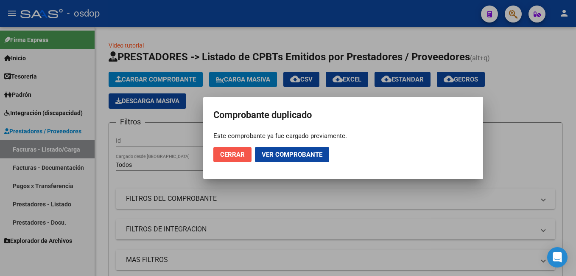
click at [224, 148] on button "Cerrar" at bounding box center [232, 154] width 38 height 15
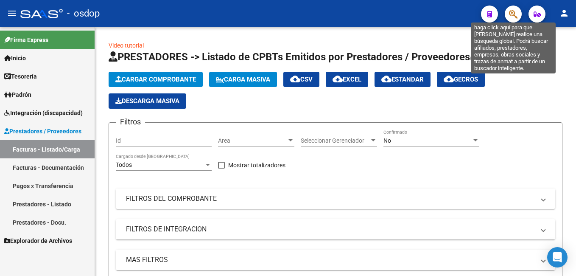
click at [512, 17] on icon "button" at bounding box center [513, 14] width 8 height 10
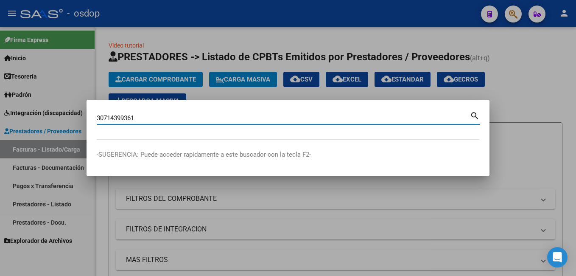
type input "30714399361"
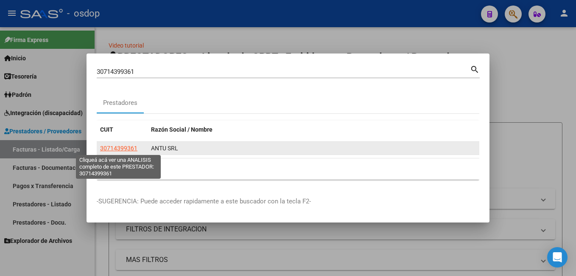
click at [111, 148] on span "30714399361" at bounding box center [118, 148] width 37 height 7
type textarea "30714399361"
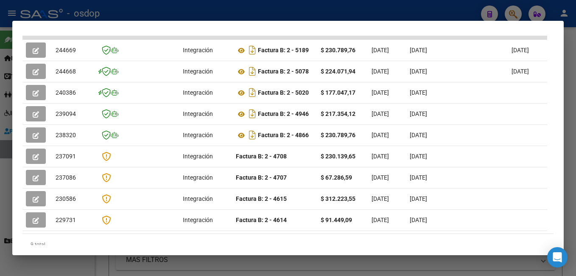
scroll to position [228, 0]
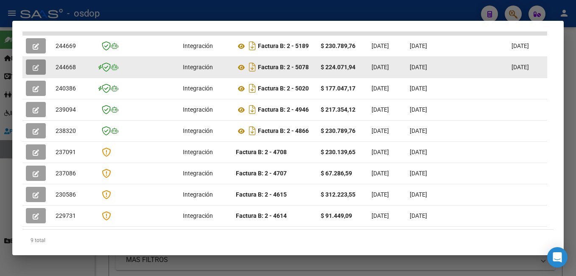
click at [37, 71] on icon "button" at bounding box center [36, 67] width 6 height 6
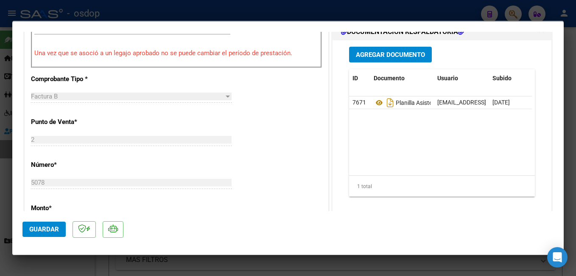
scroll to position [297, 0]
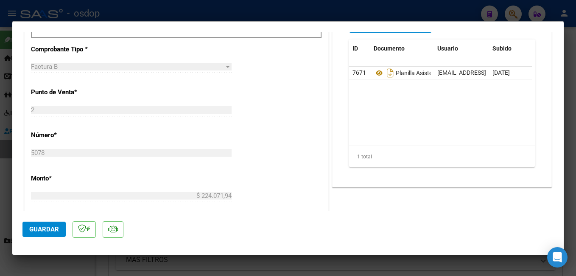
click at [229, 8] on div at bounding box center [288, 138] width 576 height 276
type input "$ 0,00"
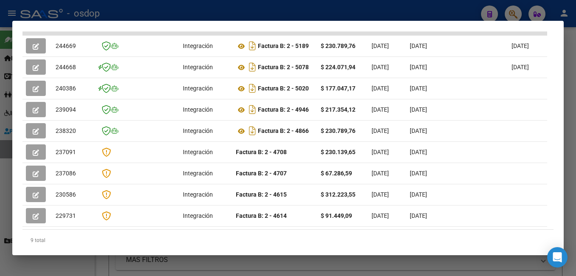
click at [296, 17] on div at bounding box center [288, 138] width 576 height 276
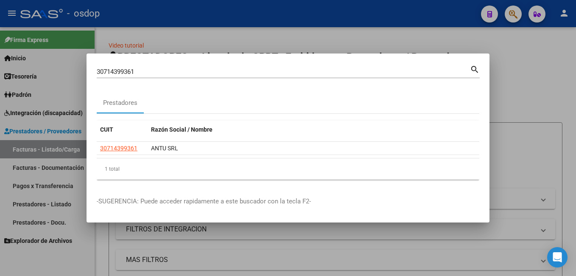
click at [180, 75] on div "30714399361 Buscar (apellido, dni, cuil, [PERSON_NAME], cuit, obra social)" at bounding box center [283, 71] width 373 height 13
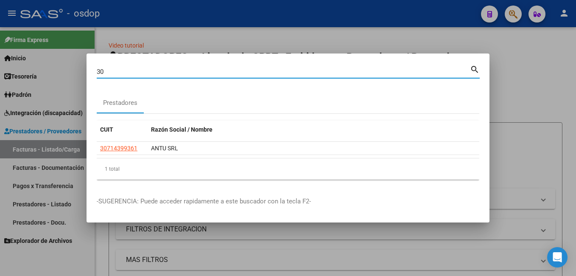
type input "3"
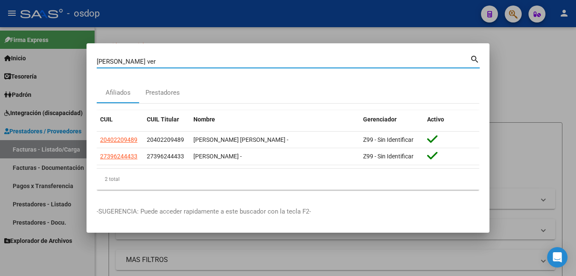
type input "[PERSON_NAME] ver"
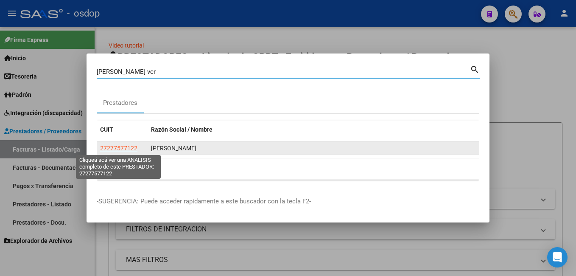
click at [131, 145] on span "27277577122" at bounding box center [118, 148] width 37 height 7
type textarea "27277577122"
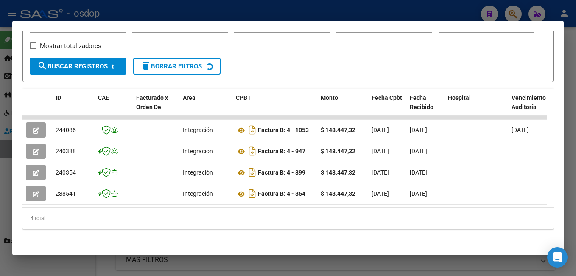
scroll to position [154, 0]
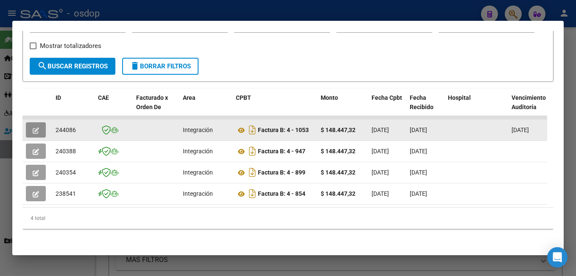
click at [30, 124] on button "button" at bounding box center [36, 129] width 20 height 15
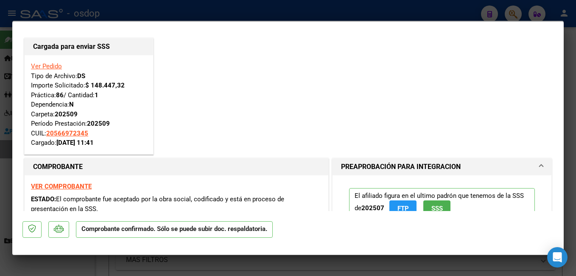
scroll to position [0, 0]
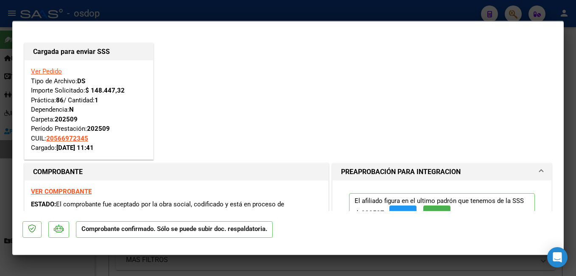
click at [115, 17] on div at bounding box center [288, 138] width 576 height 276
type input "$ 0,00"
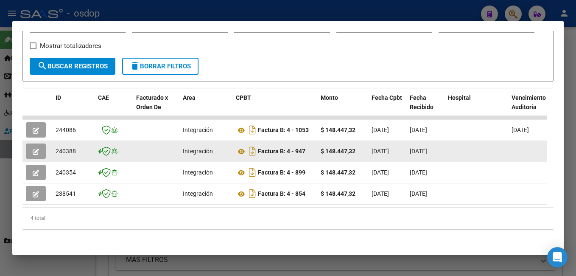
click at [32, 144] on button "button" at bounding box center [36, 150] width 20 height 15
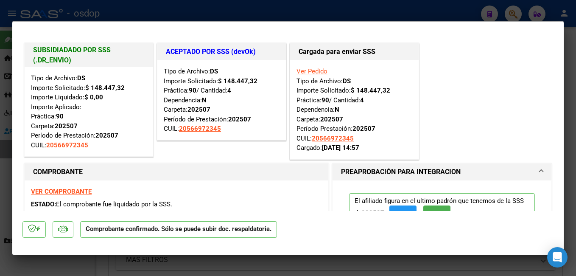
click at [91, 16] on div at bounding box center [288, 138] width 576 height 276
type input "$ 0,00"
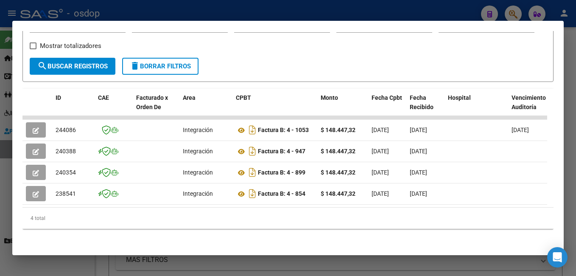
click at [197, 11] on div at bounding box center [288, 138] width 576 height 276
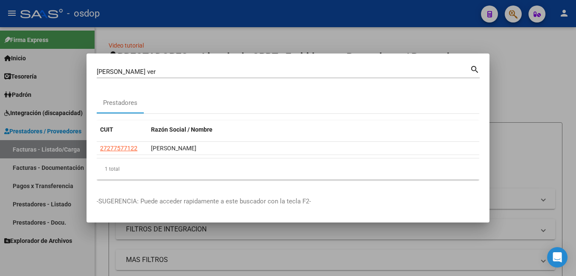
click at [459, 43] on div at bounding box center [288, 138] width 576 height 276
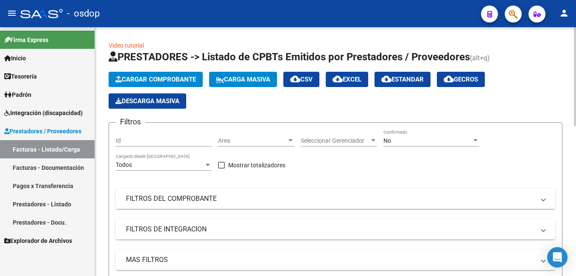
click at [184, 75] on button "Cargar Comprobante" at bounding box center [156, 79] width 94 height 15
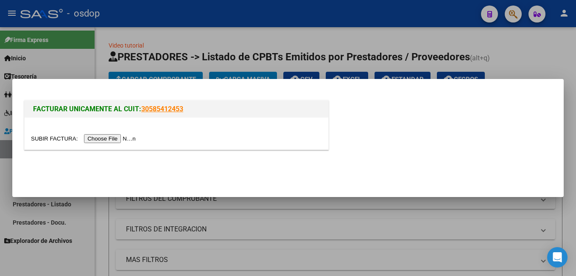
click at [110, 138] on input "file" at bounding box center [84, 138] width 107 height 9
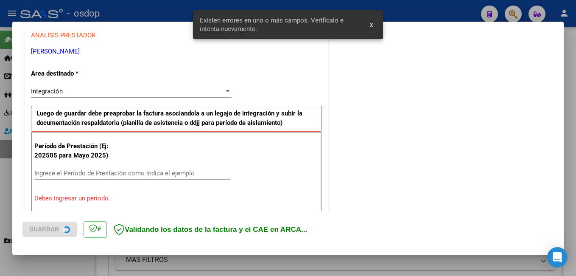
scroll to position [206, 0]
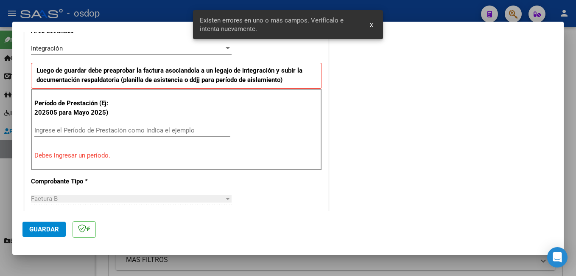
click at [59, 126] on input "Ingrese el Período de Prestación como indica el ejemplo" at bounding box center [132, 130] width 196 height 8
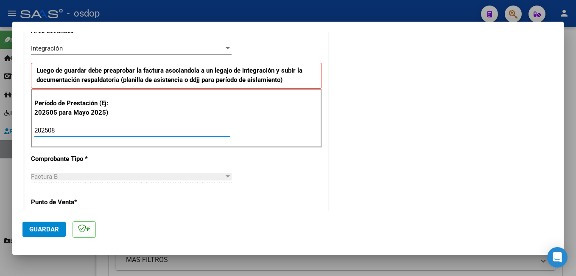
type input "202508"
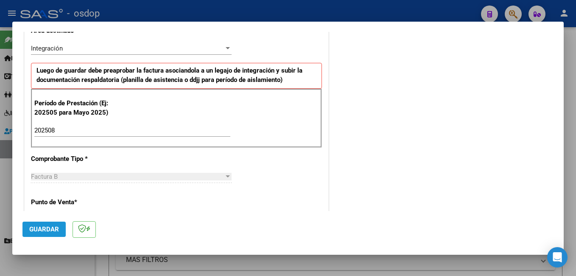
click at [48, 228] on span "Guardar" at bounding box center [44, 229] width 30 height 8
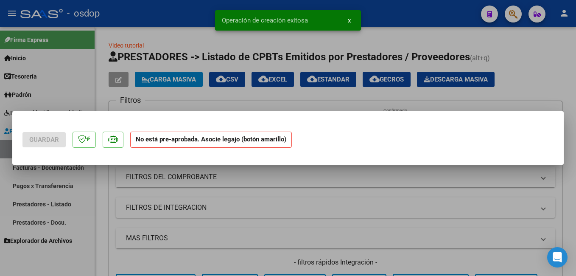
scroll to position [0, 0]
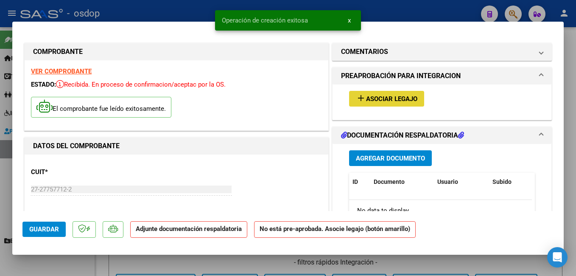
click at [380, 95] on span "Asociar Legajo" at bounding box center [391, 99] width 51 height 8
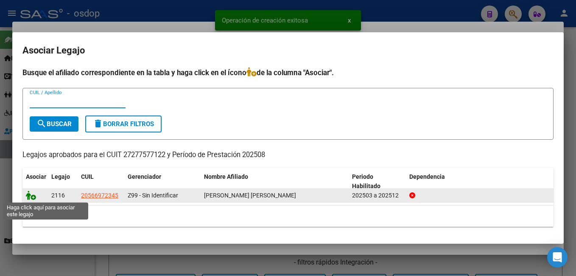
click at [33, 193] on icon at bounding box center [31, 194] width 10 height 9
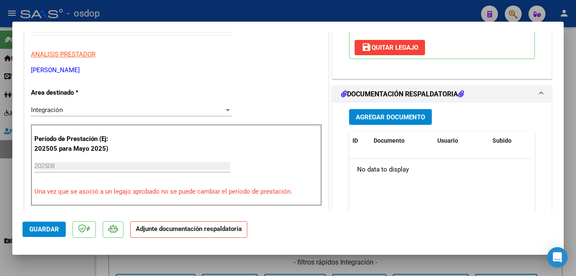
scroll to position [170, 0]
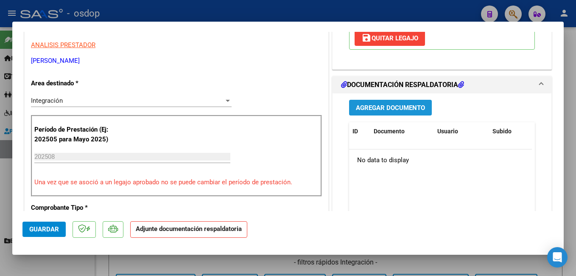
click at [396, 113] on button "Agregar Documento" at bounding box center [390, 108] width 83 height 16
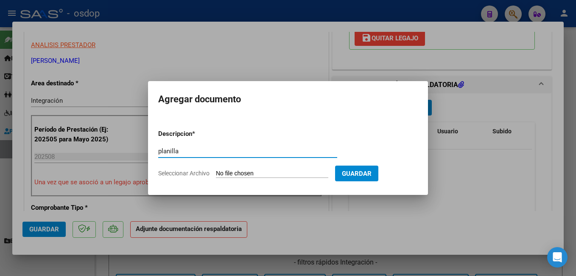
type input "planilla"
click at [240, 173] on input "Seleccionar Archivo" at bounding box center [272, 174] width 112 height 8
type input "C:\fakepath\asistencia [PERSON_NAME] .pdf"
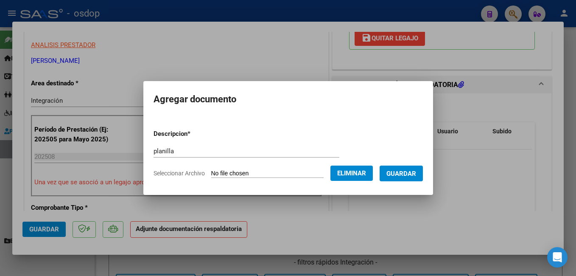
click at [411, 176] on span "Guardar" at bounding box center [401, 174] width 30 height 8
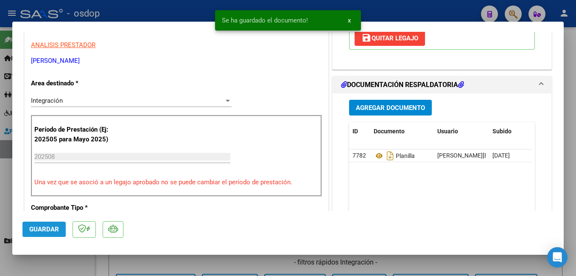
click at [53, 229] on span "Guardar" at bounding box center [44, 229] width 30 height 8
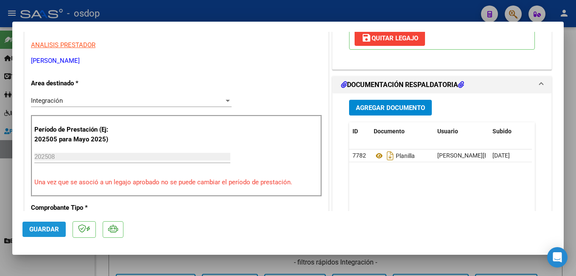
click at [53, 231] on span "Guardar" at bounding box center [44, 229] width 30 height 8
click at [159, 14] on div at bounding box center [288, 138] width 576 height 276
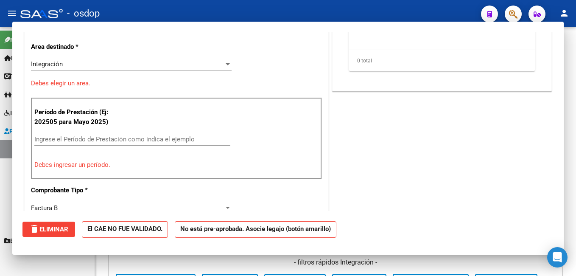
scroll to position [0, 0]
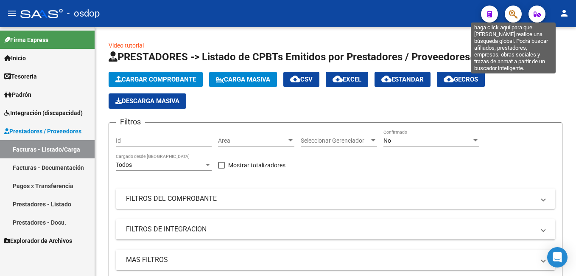
click at [510, 16] on icon "button" at bounding box center [513, 14] width 8 height 10
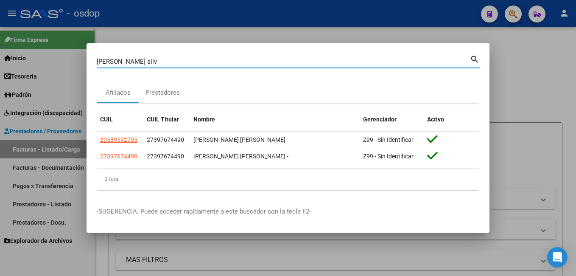
type input "[PERSON_NAME] silv"
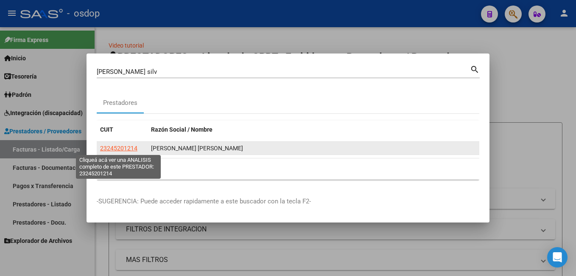
click at [130, 149] on span "23245201214" at bounding box center [118, 148] width 37 height 7
type textarea "23245201214"
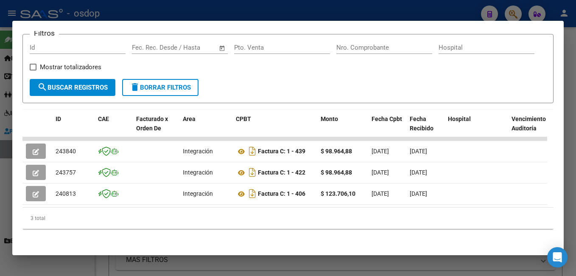
scroll to position [133, 0]
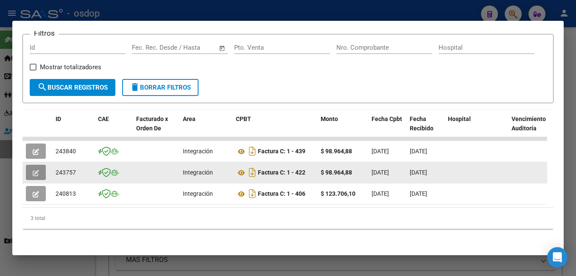
click at [38, 170] on icon "button" at bounding box center [36, 173] width 6 height 6
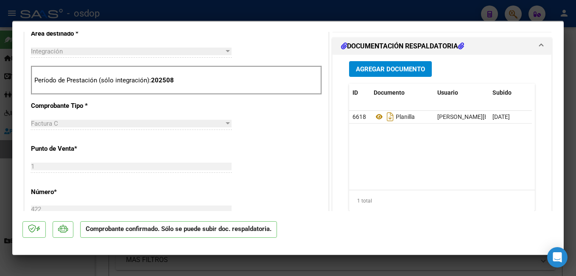
scroll to position [382, 0]
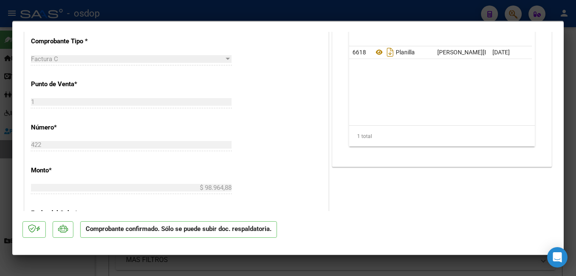
click at [138, 12] on div at bounding box center [288, 138] width 576 height 276
type input "$ 0,00"
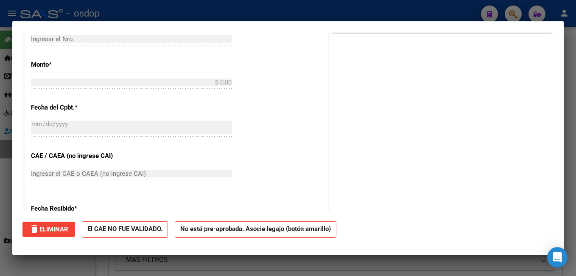
scroll to position [0, 0]
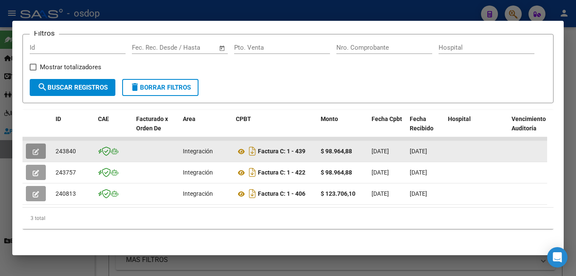
click at [41, 146] on button "button" at bounding box center [36, 150] width 20 height 15
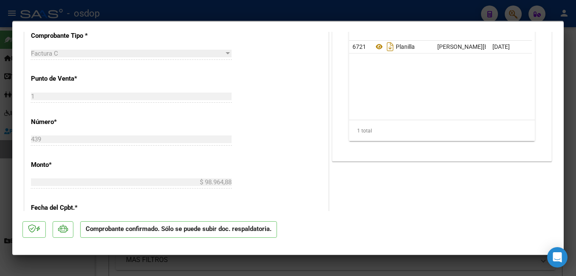
scroll to position [382, 0]
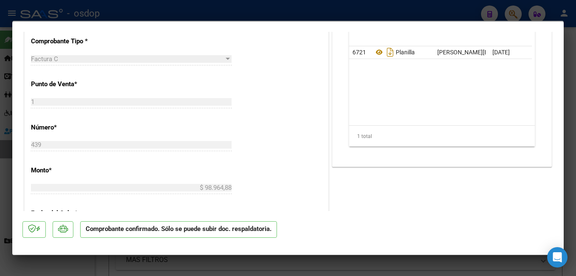
click at [239, 13] on div at bounding box center [288, 138] width 576 height 276
type input "$ 0,00"
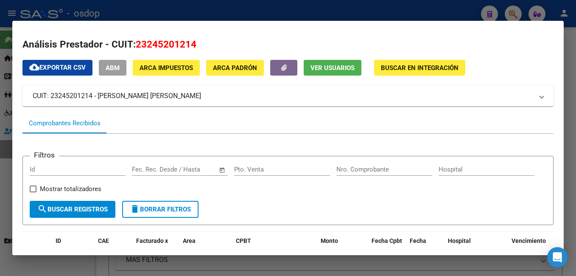
scroll to position [0, 0]
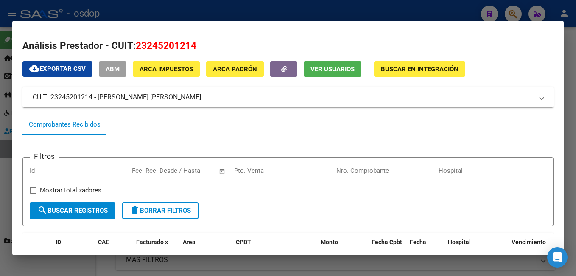
click at [135, 6] on div at bounding box center [288, 138] width 576 height 276
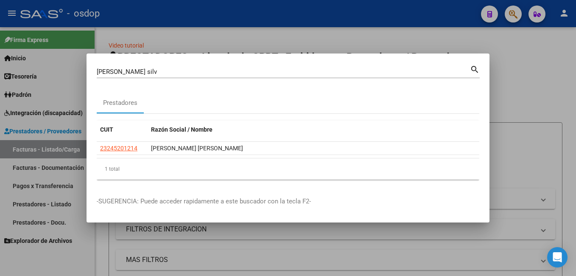
click at [142, 66] on div "[PERSON_NAME] silv Buscar (apellido, dni, [PERSON_NAME], [PERSON_NAME], cuit, o…" at bounding box center [283, 71] width 373 height 13
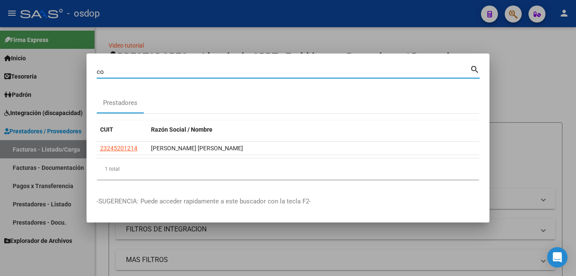
type input "c"
type input "[PERSON_NAME] ance"
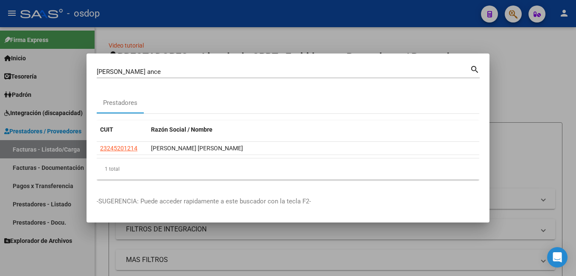
click at [475, 68] on mat-icon "search" at bounding box center [475, 69] width 10 height 10
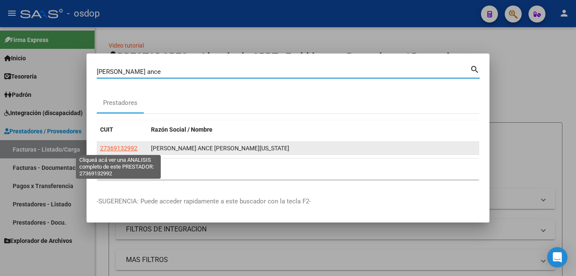
click at [125, 149] on span "27369132992" at bounding box center [118, 148] width 37 height 7
type textarea "27369132992"
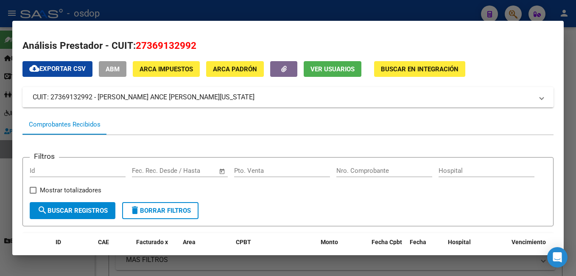
scroll to position [127, 0]
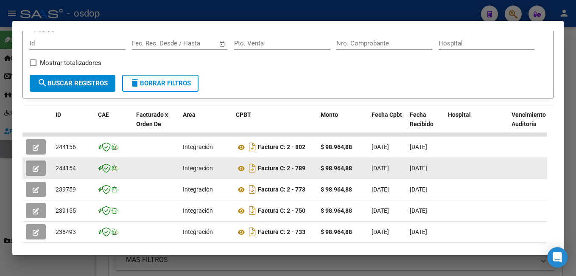
click at [37, 172] on icon "button" at bounding box center [36, 168] width 6 height 6
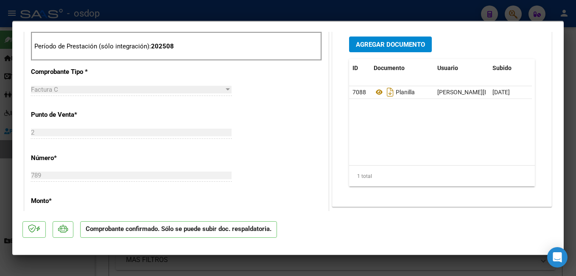
scroll to position [382, 0]
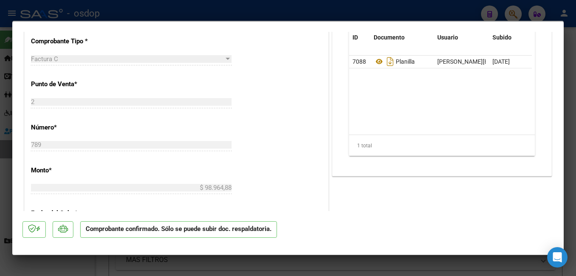
click at [504, 8] on div at bounding box center [288, 138] width 576 height 276
type input "$ 0,00"
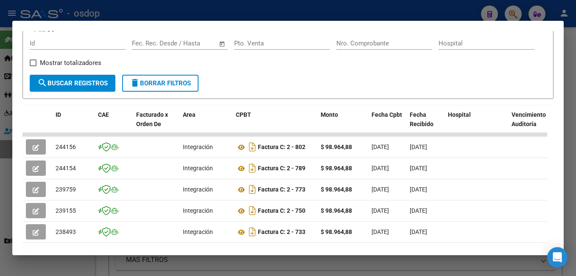
click at [226, 12] on div at bounding box center [288, 138] width 576 height 276
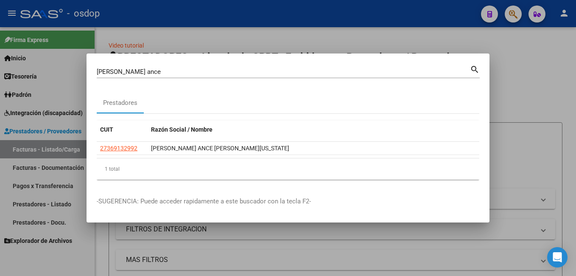
click at [154, 72] on input "[PERSON_NAME] ance" at bounding box center [283, 72] width 373 height 8
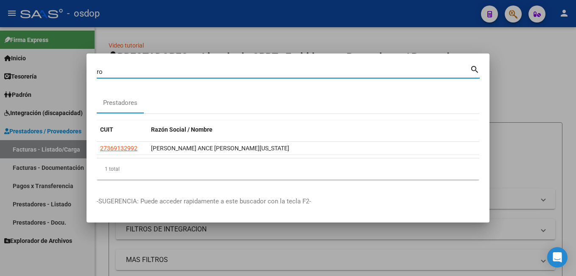
type input "r"
type input "[PERSON_NAME]"
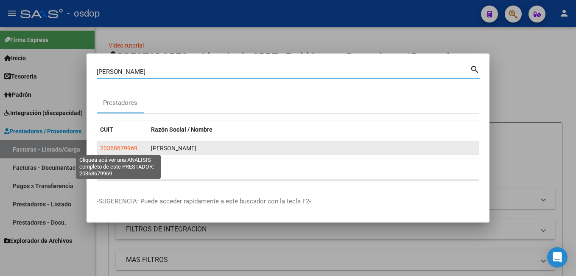
click at [133, 150] on span "20368679969" at bounding box center [118, 148] width 37 height 7
type textarea "20368679969"
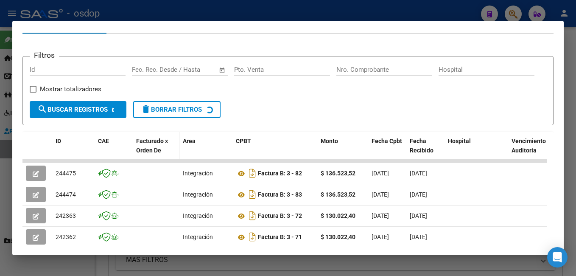
scroll to position [143, 0]
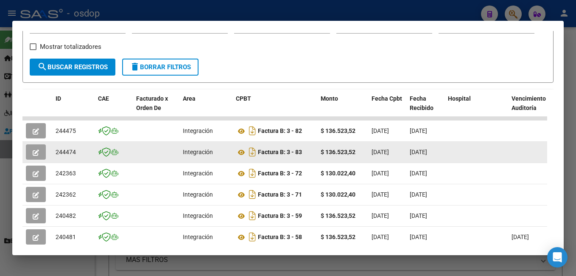
click at [38, 156] on icon "button" at bounding box center [36, 152] width 6 height 6
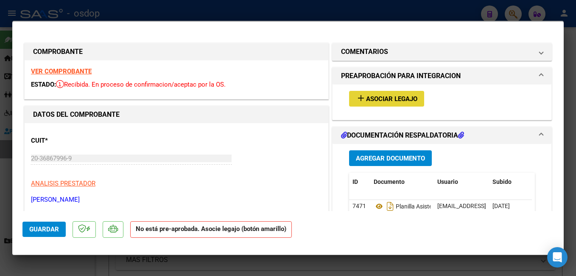
click at [376, 95] on span "Asociar Legajo" at bounding box center [391, 99] width 51 height 8
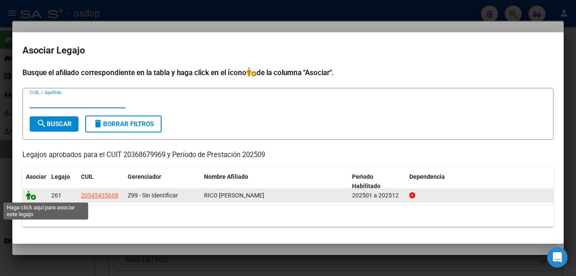
click at [31, 196] on icon at bounding box center [31, 194] width 10 height 9
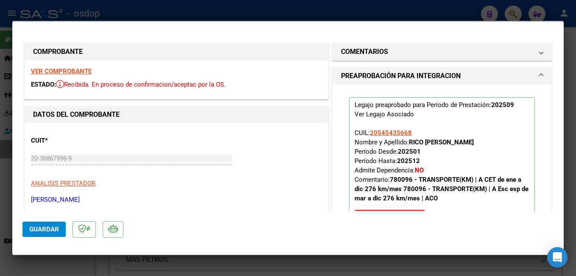
click at [225, 14] on div at bounding box center [288, 138] width 576 height 276
type input "$ 0,00"
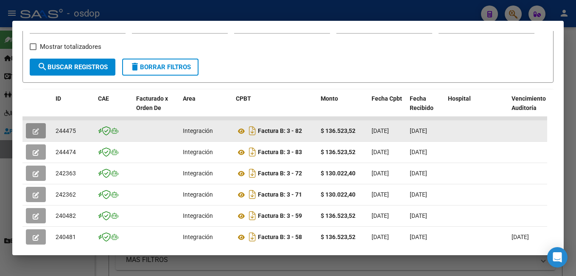
click at [36, 134] on icon "button" at bounding box center [36, 131] width 6 height 6
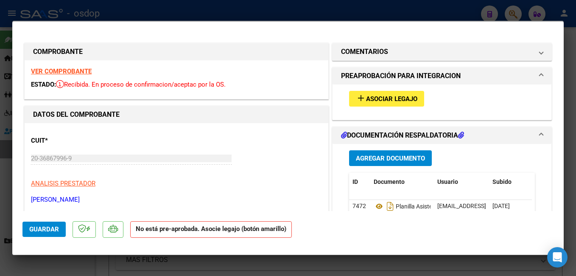
click at [352, 100] on button "add Asociar Legajo" at bounding box center [386, 99] width 75 height 16
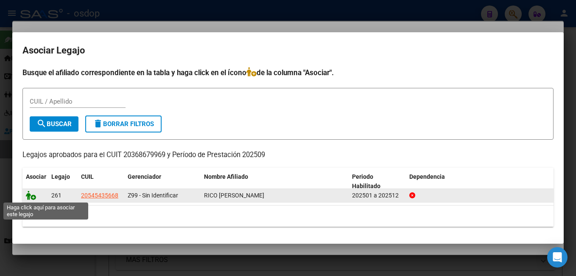
click at [30, 195] on icon at bounding box center [31, 194] width 10 height 9
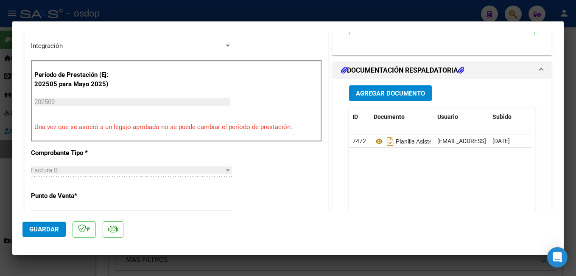
scroll to position [212, 0]
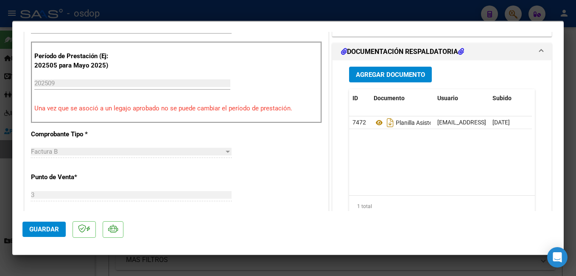
click at [112, 17] on div at bounding box center [288, 138] width 576 height 276
type input "$ 0,00"
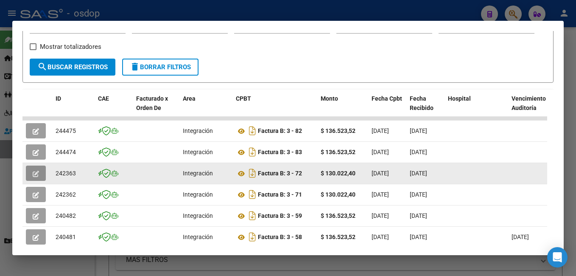
click at [32, 178] on button "button" at bounding box center [36, 172] width 20 height 15
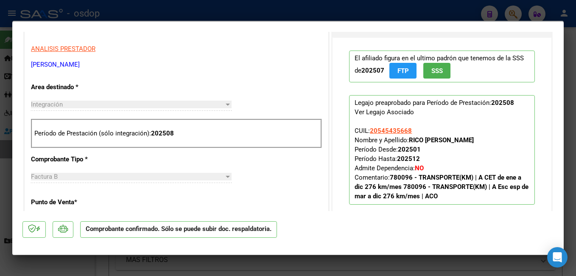
scroll to position [339, 0]
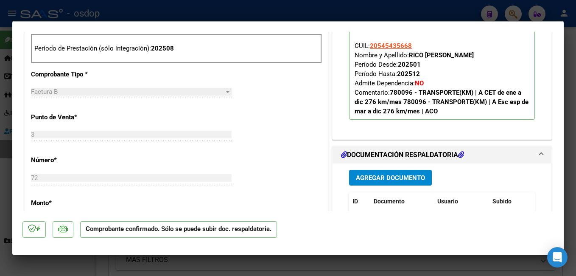
click at [192, 9] on div at bounding box center [288, 138] width 576 height 276
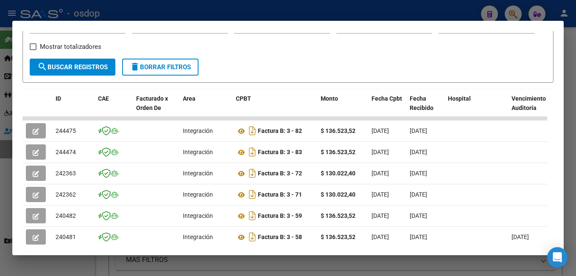
click at [284, 14] on div at bounding box center [288, 138] width 576 height 276
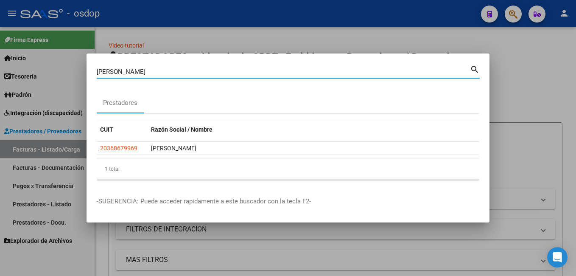
click at [162, 74] on input "[PERSON_NAME]" at bounding box center [283, 72] width 373 height 8
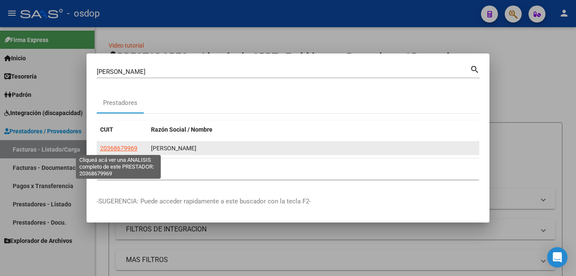
click at [126, 148] on span "20368679969" at bounding box center [118, 148] width 37 height 7
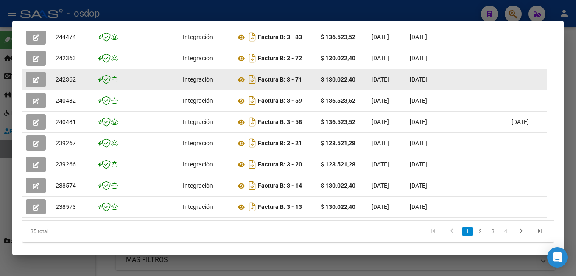
scroll to position [281, 0]
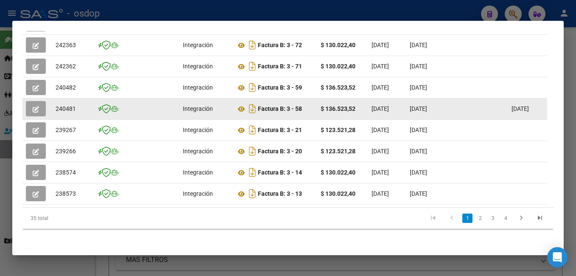
click at [36, 106] on icon "button" at bounding box center [36, 109] width 6 height 6
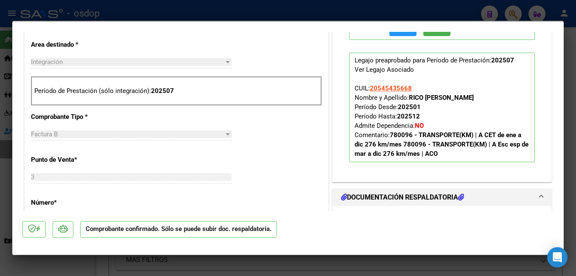
scroll to position [254, 0]
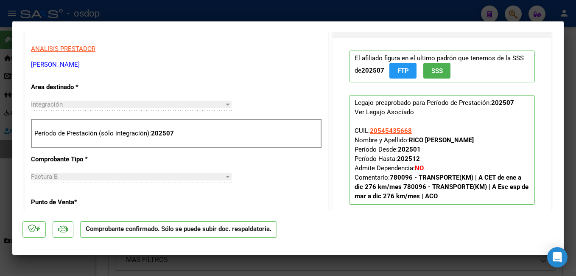
click at [317, 13] on div at bounding box center [288, 138] width 576 height 276
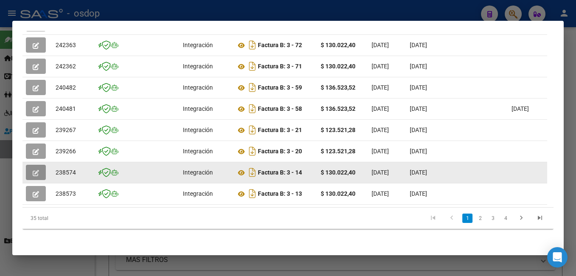
click at [39, 165] on button "button" at bounding box center [36, 171] width 20 height 15
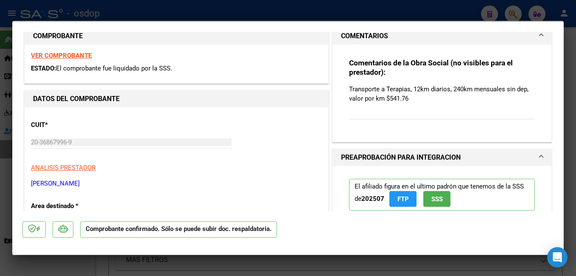
scroll to position [127, 0]
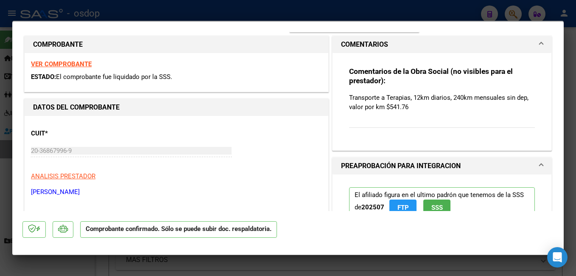
click at [348, 3] on div at bounding box center [288, 138] width 576 height 276
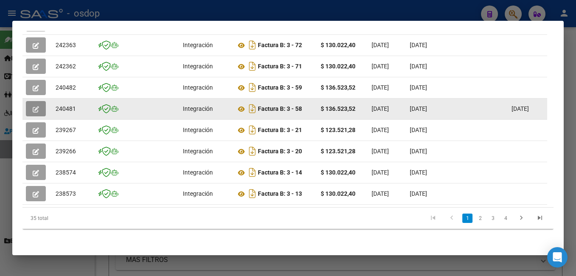
click at [34, 106] on icon "button" at bounding box center [36, 109] width 6 height 6
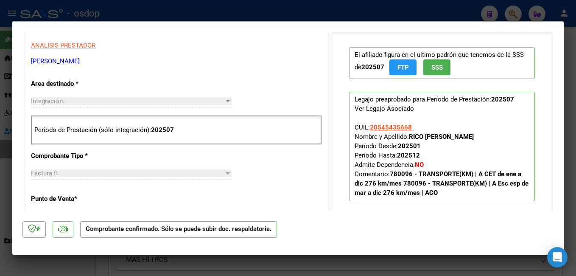
scroll to position [254, 0]
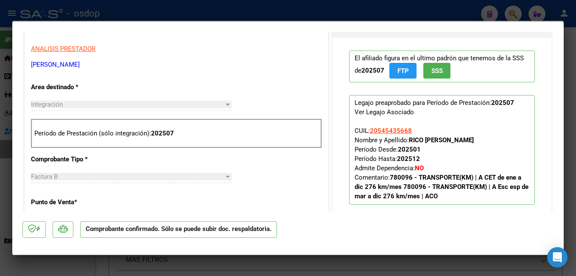
click at [249, 14] on div at bounding box center [288, 138] width 576 height 276
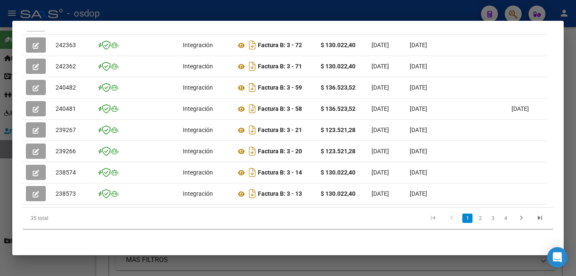
click at [245, 17] on div at bounding box center [288, 138] width 576 height 276
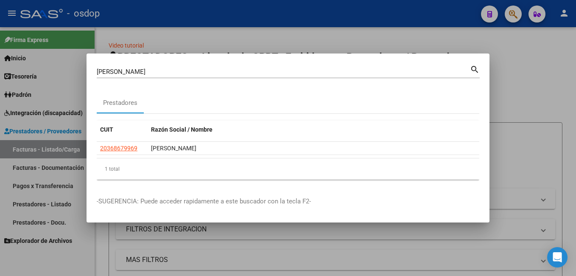
click at [169, 70] on input "[PERSON_NAME]" at bounding box center [283, 72] width 373 height 8
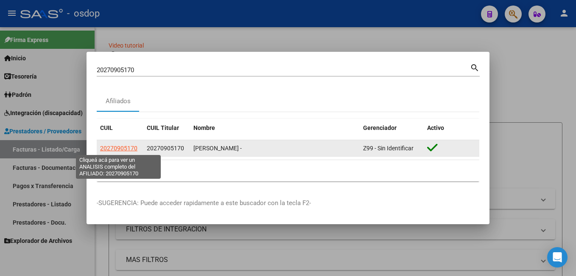
click at [118, 150] on span "20270905170" at bounding box center [118, 148] width 37 height 7
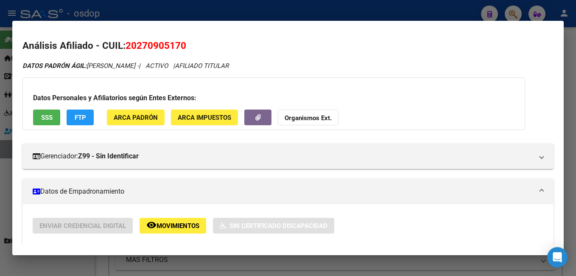
click at [95, 4] on div at bounding box center [288, 138] width 576 height 276
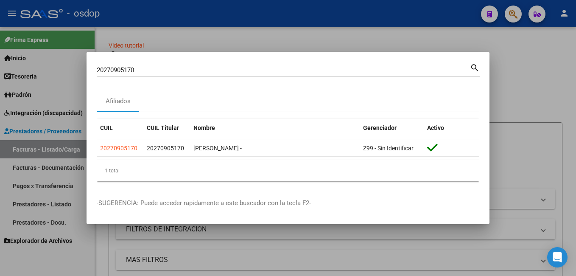
click at [390, 38] on div at bounding box center [288, 138] width 576 height 276
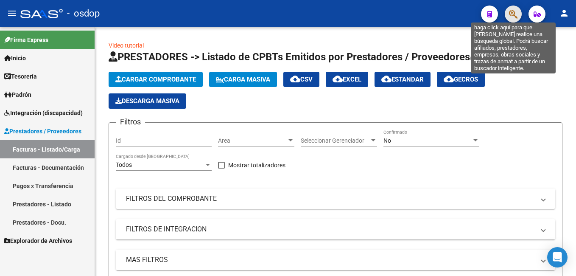
click at [517, 10] on icon "button" at bounding box center [513, 14] width 8 height 10
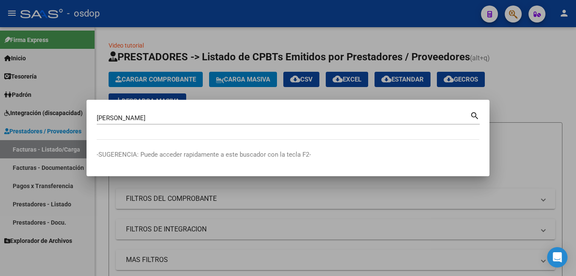
click at [473, 116] on mat-icon "search" at bounding box center [475, 115] width 10 height 10
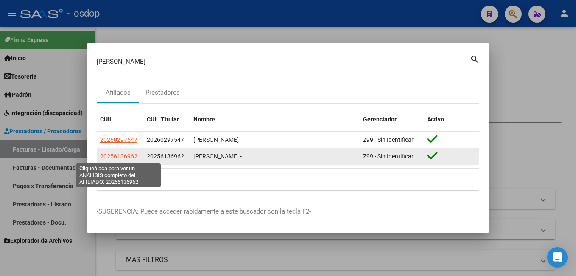
click at [132, 157] on span "20256136962" at bounding box center [118, 156] width 37 height 7
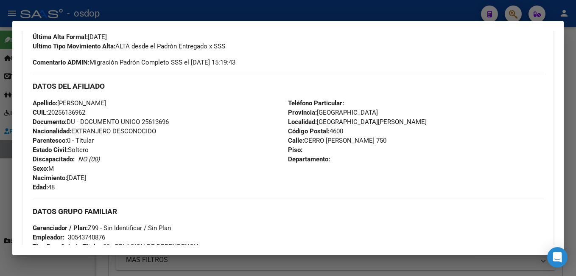
scroll to position [212, 0]
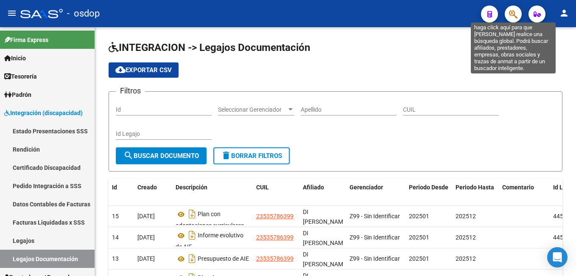
click at [513, 15] on icon "button" at bounding box center [513, 14] width 8 height 10
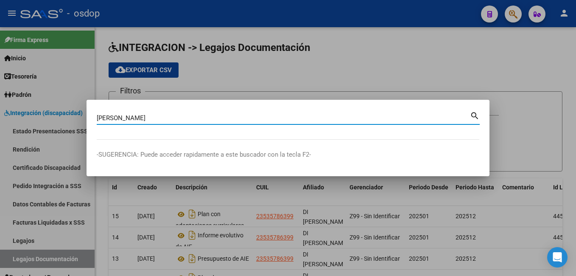
click at [477, 115] on mat-icon "search" at bounding box center [475, 115] width 10 height 10
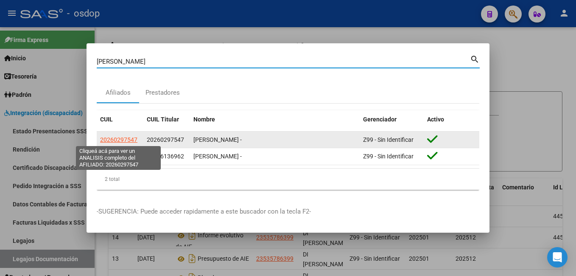
click at [121, 139] on span "20260297547" at bounding box center [118, 139] width 37 height 7
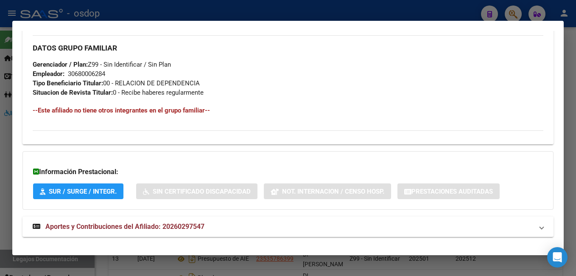
scroll to position [412, 0]
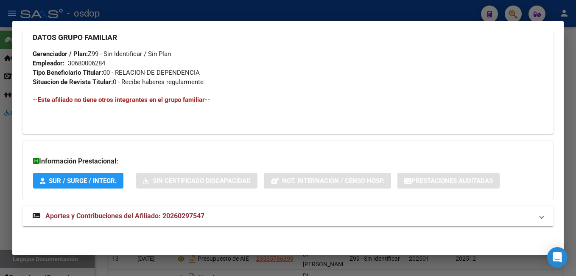
click at [206, 7] on div at bounding box center [288, 138] width 576 height 276
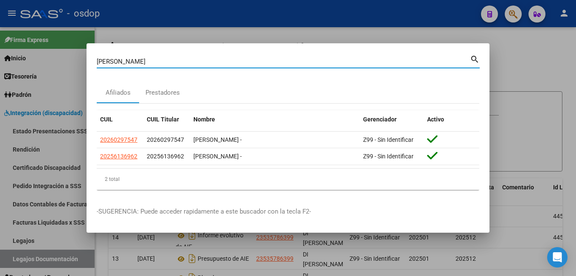
drag, startPoint x: 181, startPoint y: 61, endPoint x: 27, endPoint y: 61, distance: 154.7
click at [27, 61] on div "[PERSON_NAME] (apellido, dni, cuil, nro traspaso, cuit, obra social) search Afi…" at bounding box center [288, 138] width 576 height 276
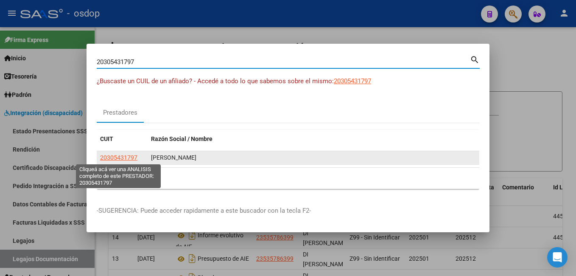
click at [120, 157] on span "20305431797" at bounding box center [118, 157] width 37 height 7
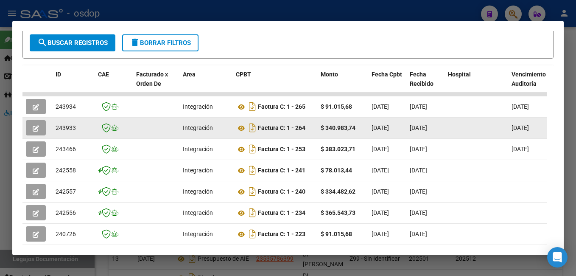
scroll to position [186, 0]
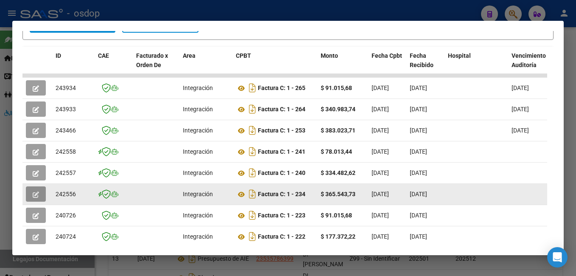
click at [39, 195] on icon "button" at bounding box center [36, 194] width 6 height 6
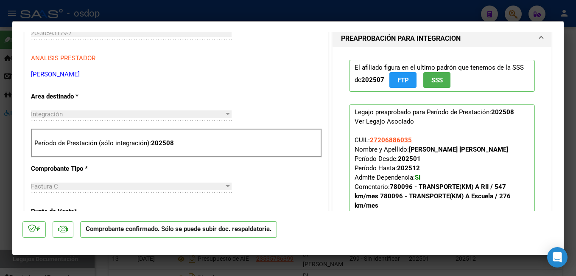
scroll to position [212, 0]
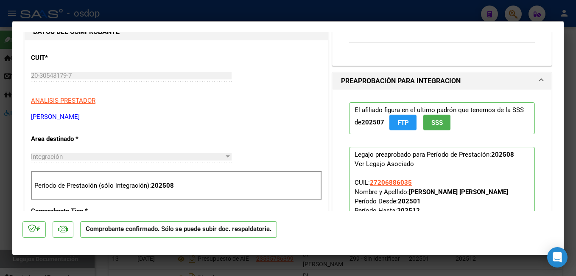
click at [272, 14] on div at bounding box center [288, 138] width 576 height 276
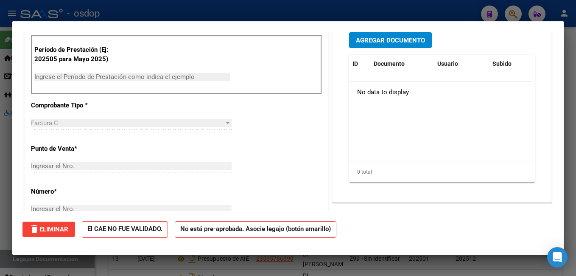
scroll to position [0, 0]
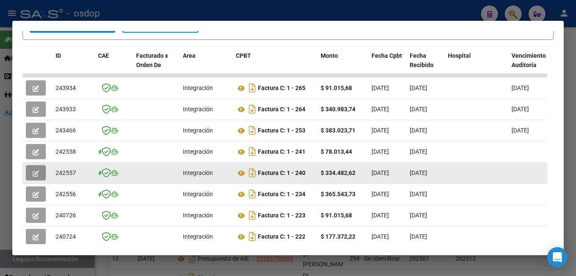
click at [38, 176] on icon "button" at bounding box center [36, 173] width 6 height 6
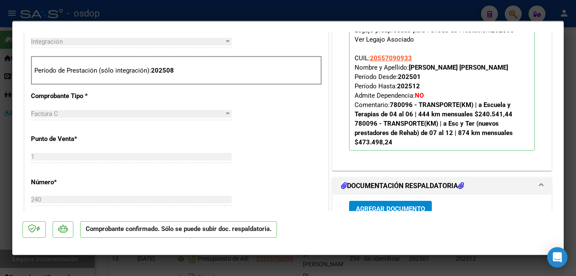
scroll to position [339, 0]
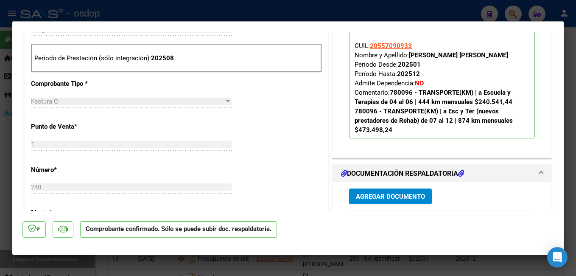
click at [215, 6] on div at bounding box center [288, 138] width 576 height 276
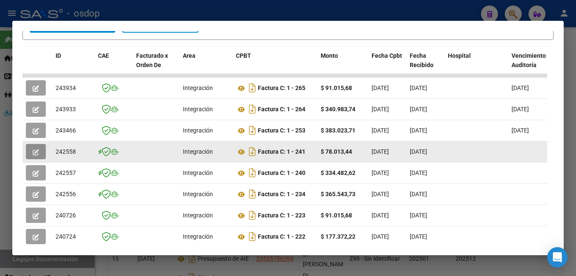
click at [34, 151] on span "button" at bounding box center [36, 152] width 6 height 8
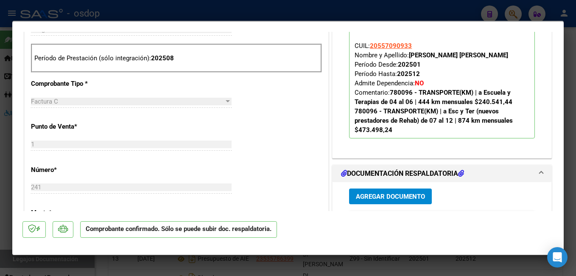
click at [180, 15] on div at bounding box center [288, 138] width 576 height 276
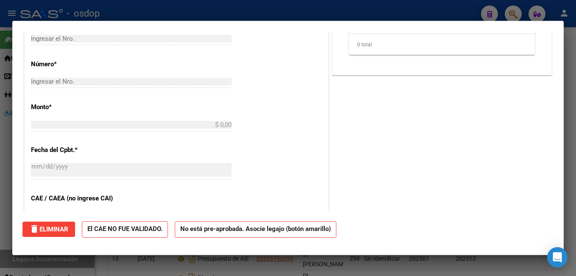
scroll to position [0, 0]
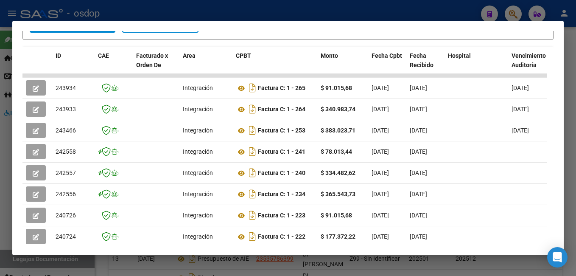
click at [180, 15] on div at bounding box center [288, 138] width 576 height 276
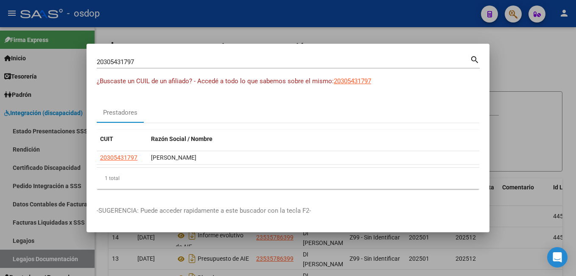
click at [135, 64] on input "20305431797" at bounding box center [283, 62] width 373 height 8
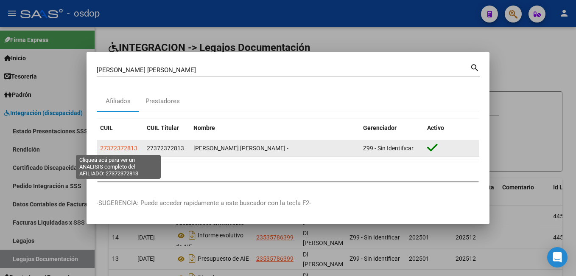
click at [115, 146] on span "27372372813" at bounding box center [118, 148] width 37 height 7
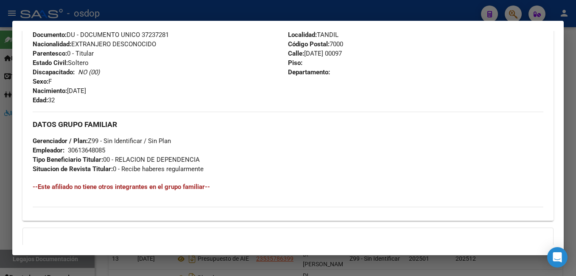
scroll to position [285, 0]
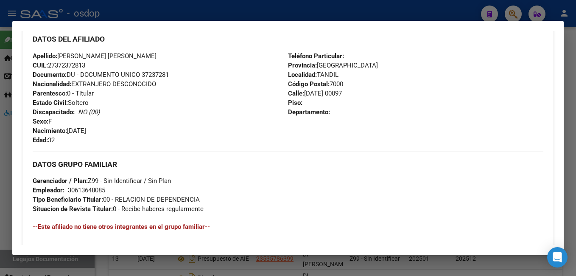
click at [191, 7] on div at bounding box center [288, 138] width 576 height 276
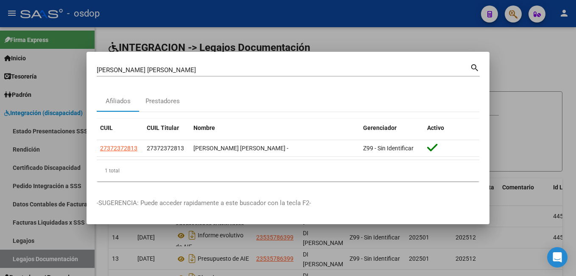
click at [205, 41] on div at bounding box center [288, 138] width 576 height 276
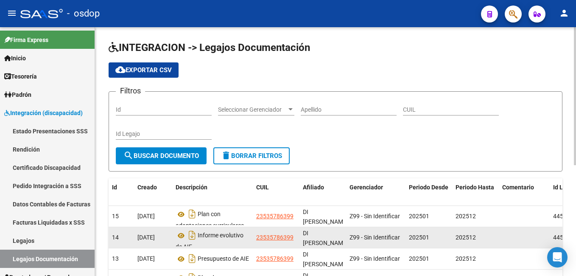
click at [259, 242] on app-link-go-to "23535786399" at bounding box center [274, 237] width 37 height 10
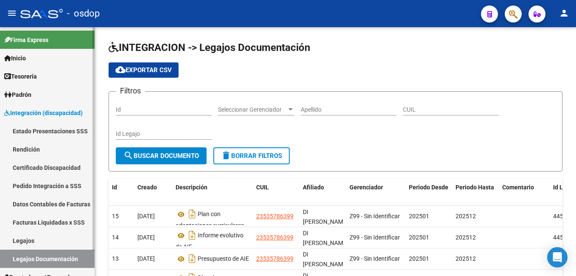
click at [46, 109] on span "Integración (discapacidad)" at bounding box center [43, 112] width 78 height 9
click at [37, 170] on link "Certificado Discapacidad" at bounding box center [47, 167] width 95 height 18
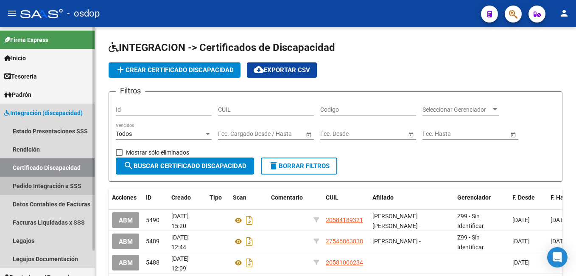
click at [41, 181] on link "Pedido Integración a SSS" at bounding box center [47, 185] width 95 height 18
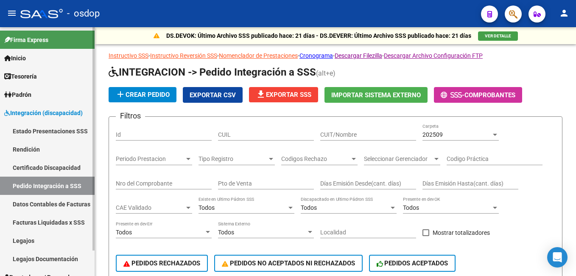
click at [40, 223] on link "Facturas Liquidadas x SSS" at bounding box center [47, 222] width 95 height 18
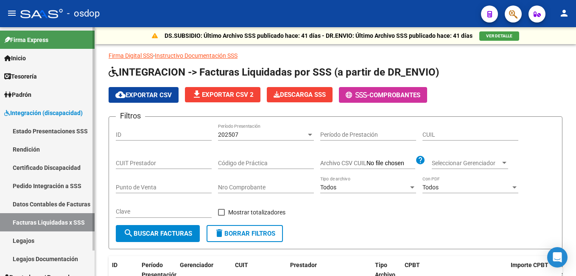
click at [39, 258] on link "Legajos Documentación" at bounding box center [47, 258] width 95 height 18
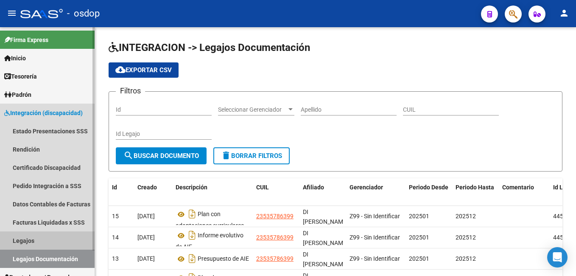
click at [33, 241] on link "Legajos" at bounding box center [47, 240] width 95 height 18
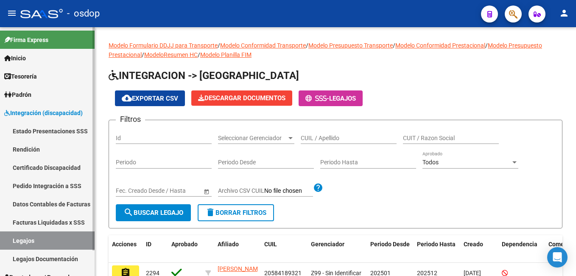
scroll to position [28, 0]
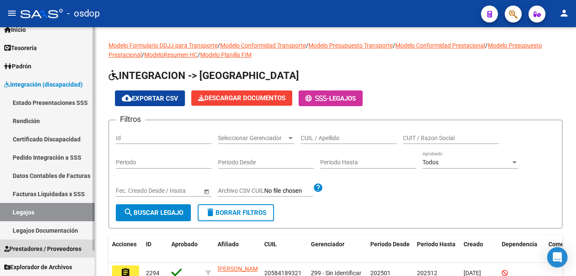
click at [71, 244] on span "Prestadores / Proveedores" at bounding box center [42, 248] width 77 height 9
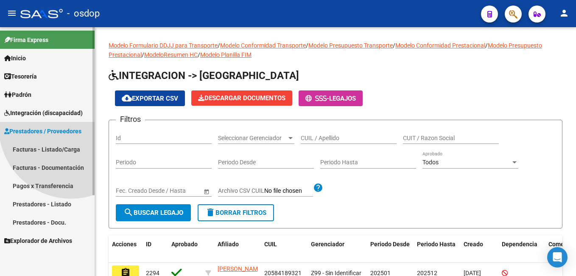
scroll to position [0, 0]
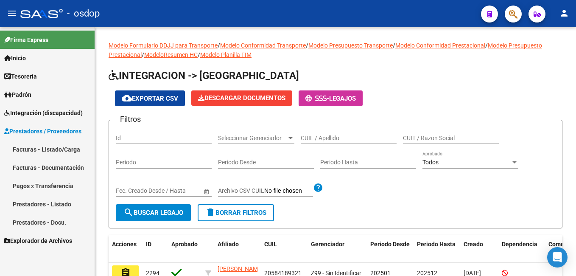
click at [63, 169] on link "Facturas - Documentación" at bounding box center [47, 167] width 95 height 18
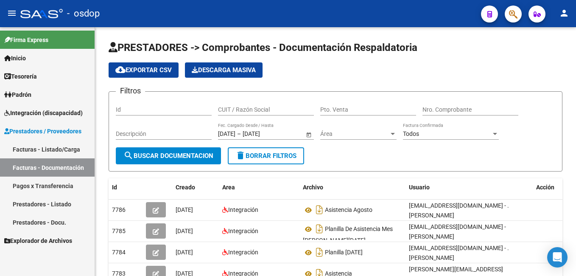
click at [67, 148] on link "Facturas - Listado/Carga" at bounding box center [47, 149] width 95 height 18
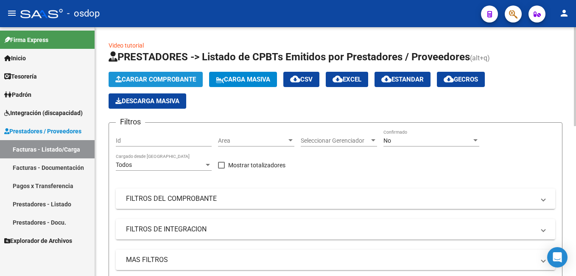
click at [149, 80] on span "Cargar Comprobante" at bounding box center [155, 79] width 81 height 8
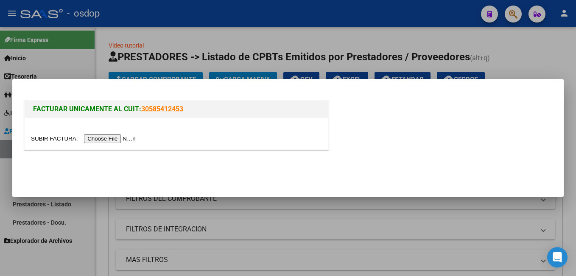
click at [107, 139] on input "file" at bounding box center [84, 138] width 107 height 9
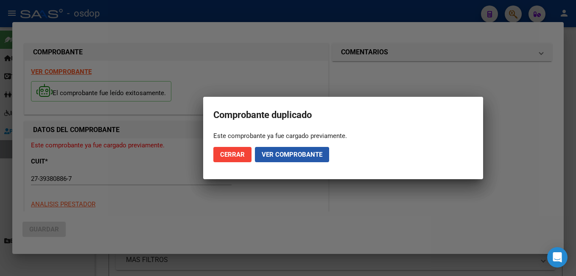
click at [266, 156] on span "Ver comprobante" at bounding box center [292, 154] width 61 height 8
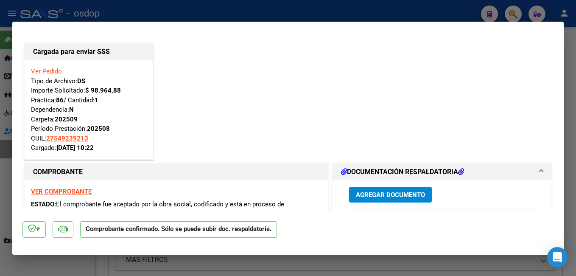
click at [363, 192] on span "Agregar Documento" at bounding box center [390, 195] width 69 height 8
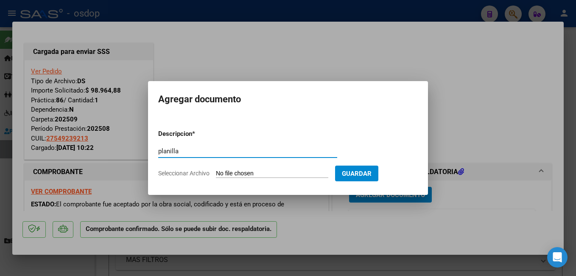
click at [233, 173] on input "Seleccionar Archivo" at bounding box center [272, 174] width 112 height 8
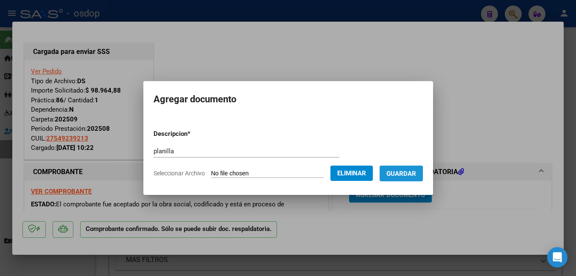
click at [409, 173] on span "Guardar" at bounding box center [401, 174] width 30 height 8
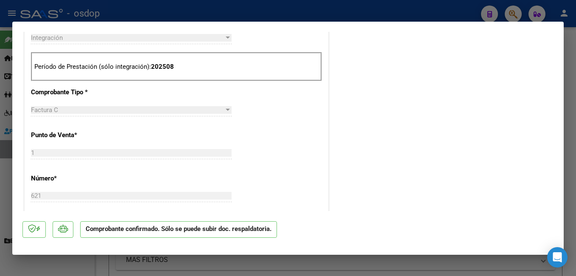
scroll to position [339, 0]
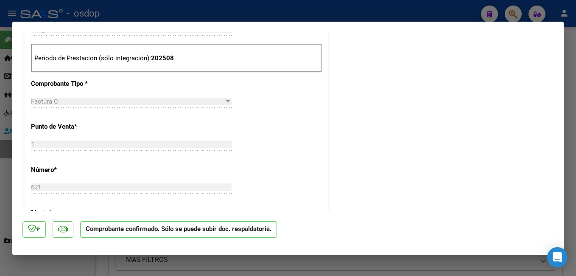
click at [261, 6] on div at bounding box center [288, 138] width 576 height 276
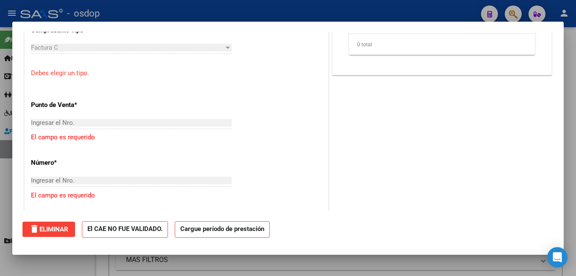
scroll to position [0, 0]
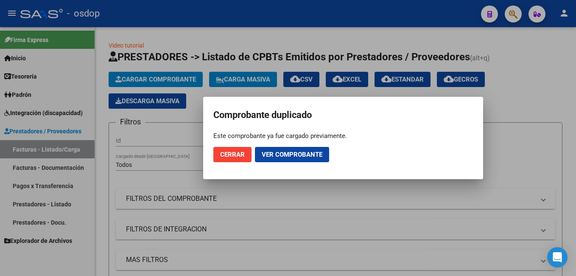
click at [240, 155] on span "Cerrar" at bounding box center [232, 154] width 25 height 8
